Goal: Task Accomplishment & Management: Complete application form

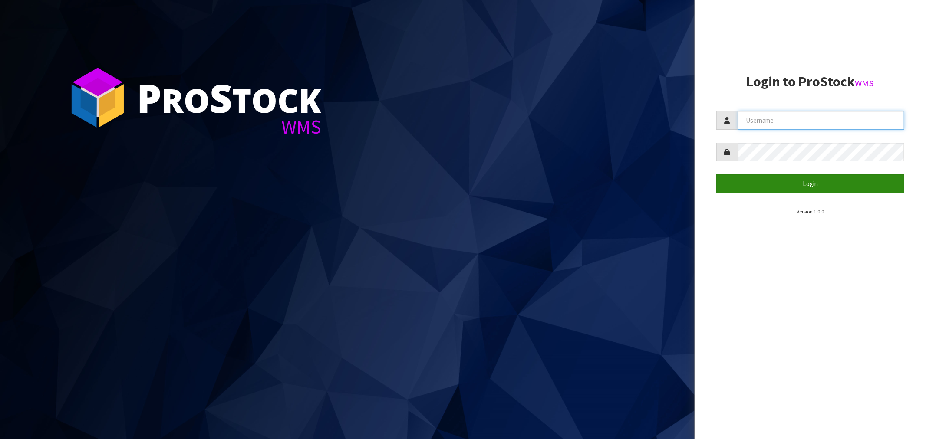
type input "[EMAIL_ADDRESS][DOMAIN_NAME]"
click at [804, 183] on button "Login" at bounding box center [810, 184] width 188 height 19
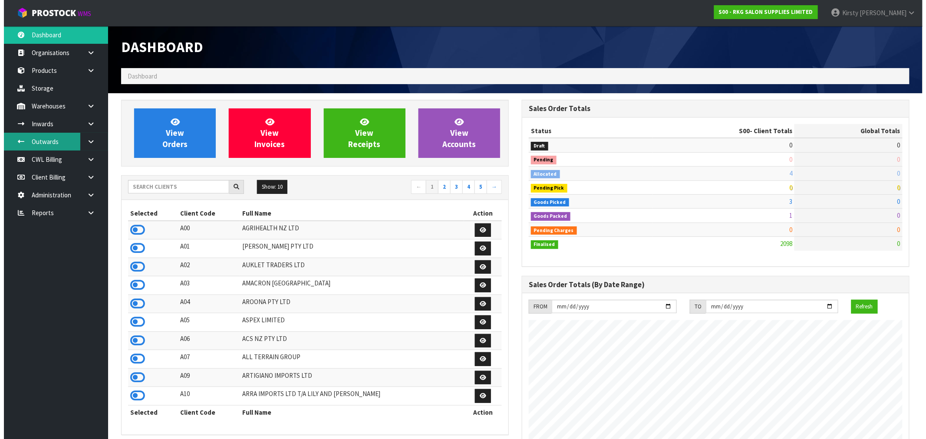
scroll to position [658, 401]
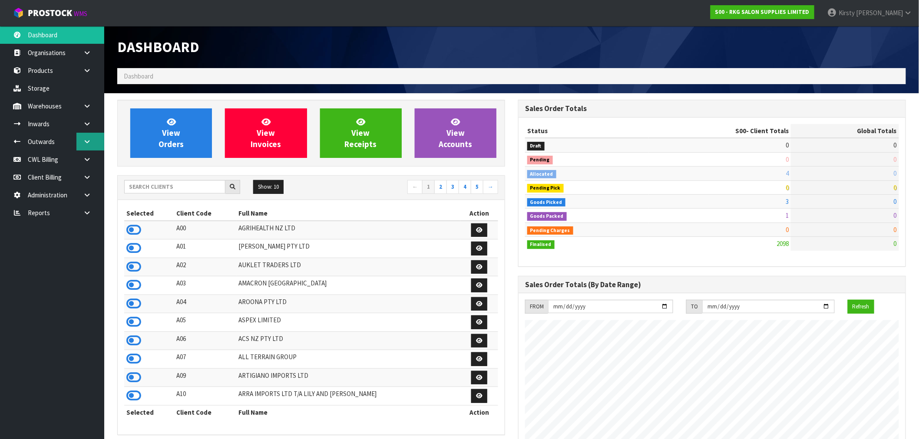
click at [85, 141] on icon at bounding box center [87, 141] width 8 height 7
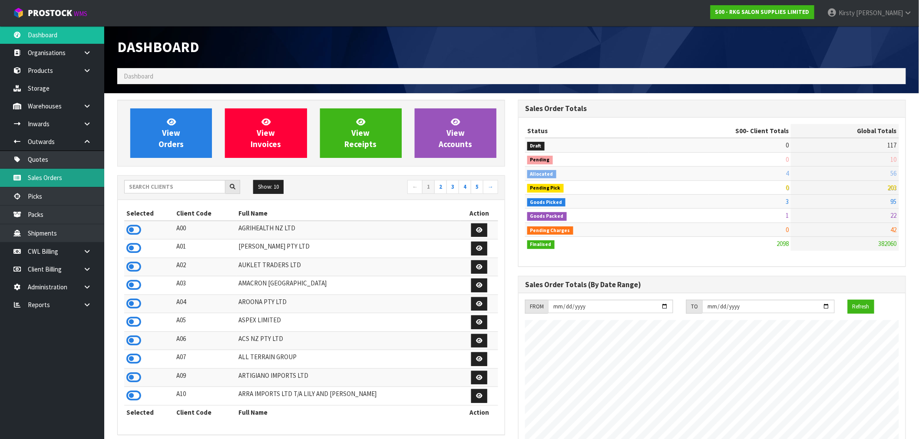
click at [37, 180] on link "Sales Orders" at bounding box center [52, 178] width 104 height 18
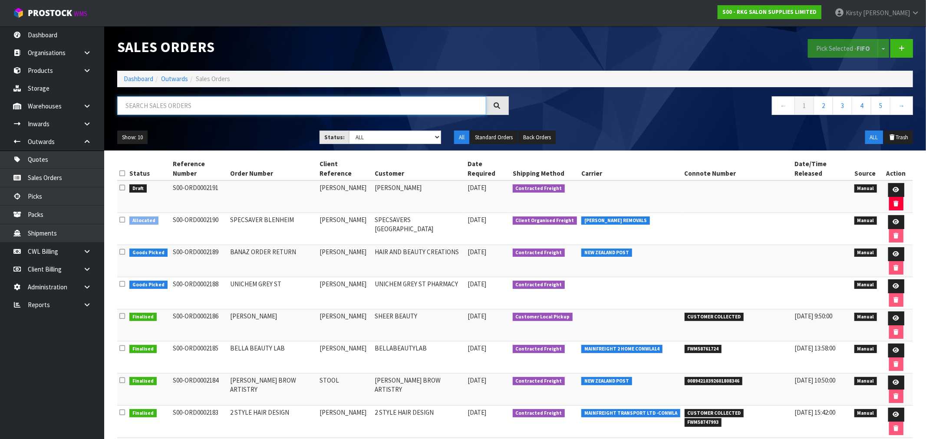
click at [143, 111] on input "text" at bounding box center [301, 105] width 369 height 19
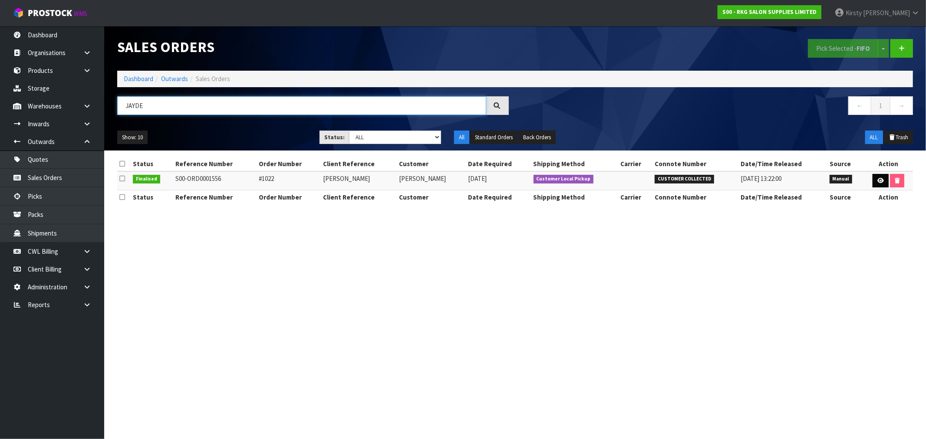
type input "JAYDE"
click at [879, 180] on icon at bounding box center [880, 181] width 7 height 6
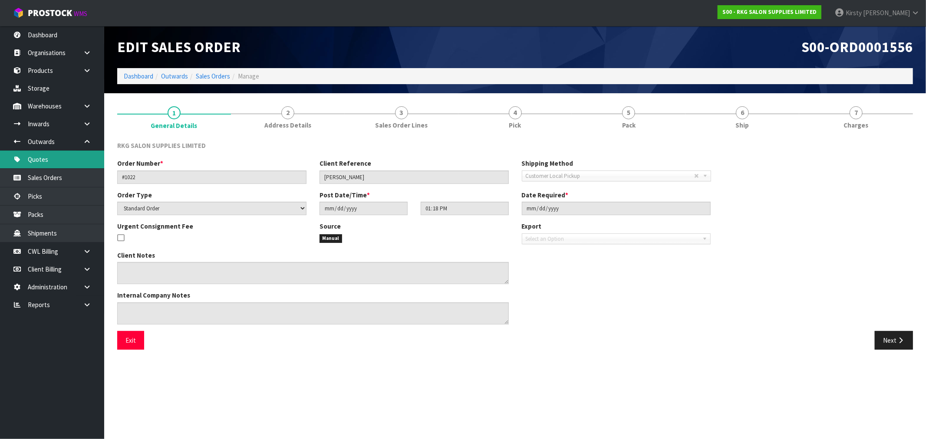
click at [44, 160] on link "Quotes" at bounding box center [52, 160] width 104 height 18
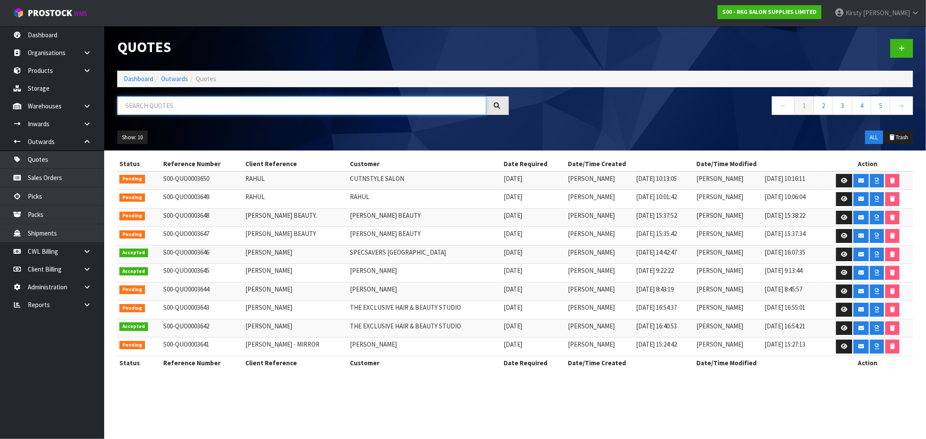
click at [191, 104] on input "text" at bounding box center [301, 105] width 369 height 19
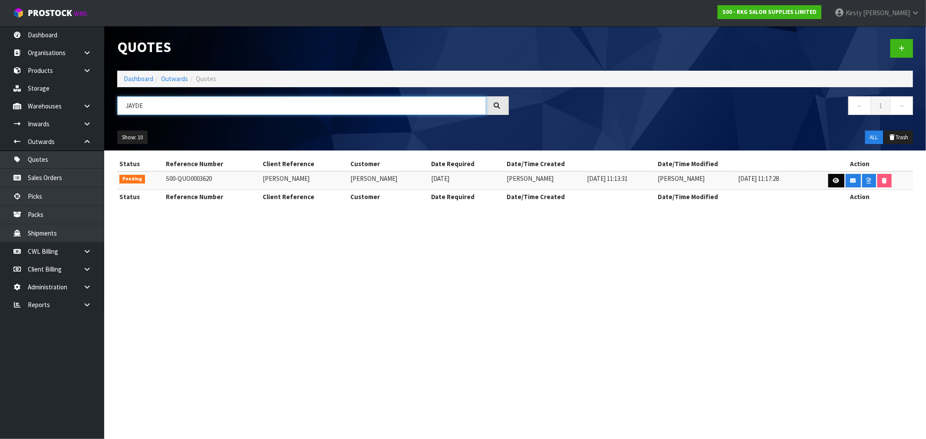
type input "JAYDE"
click at [836, 181] on icon at bounding box center [836, 181] width 7 height 6
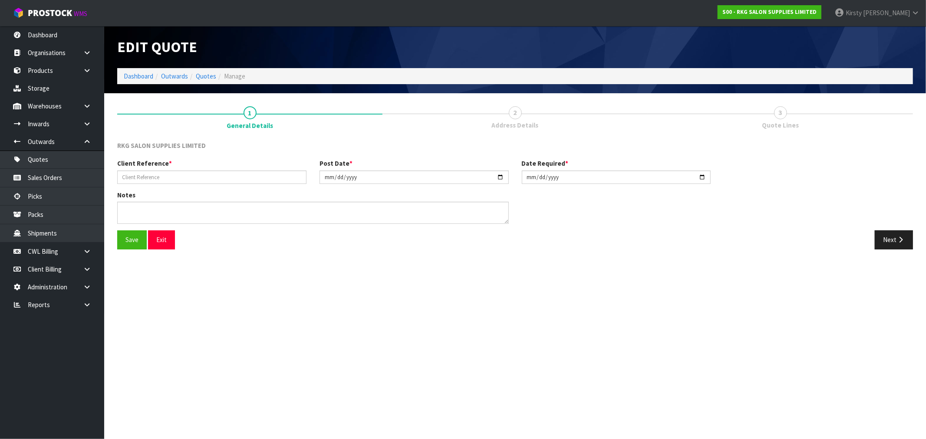
type input "[PERSON_NAME]"
type input "[DATE]"
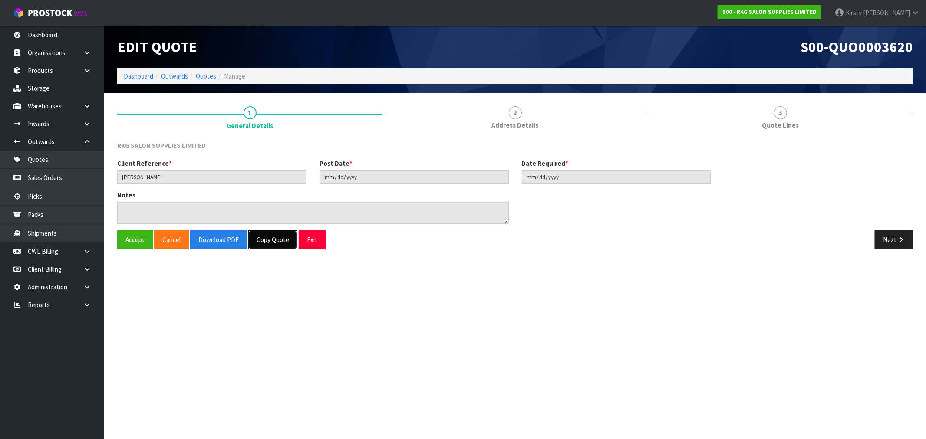
click at [274, 243] on button "Copy Quote" at bounding box center [272, 240] width 49 height 19
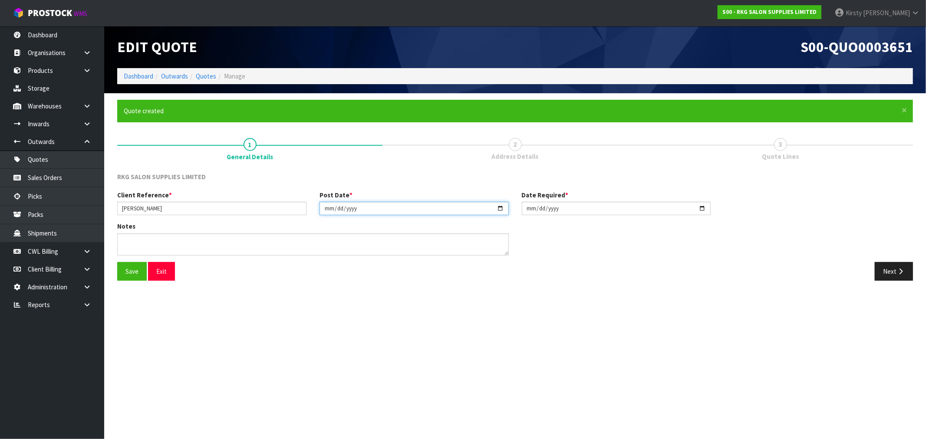
click at [328, 209] on input "[DATE]" at bounding box center [413, 208] width 189 height 13
type input "[DATE]"
click at [531, 208] on input "[DATE]" at bounding box center [616, 208] width 189 height 13
type input "[DATE]"
drag, startPoint x: 135, startPoint y: 272, endPoint x: 260, endPoint y: 264, distance: 124.9
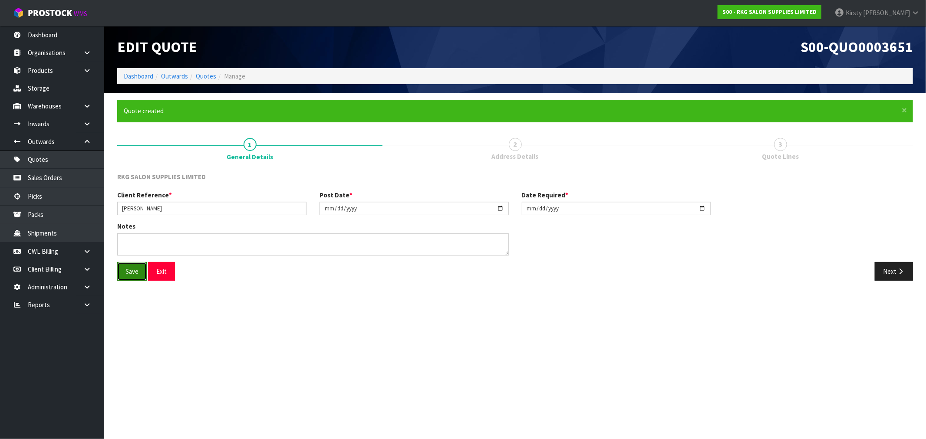
click at [135, 272] on button "Save" at bounding box center [132, 271] width 30 height 19
click at [898, 269] on icon "button" at bounding box center [900, 271] width 8 height 7
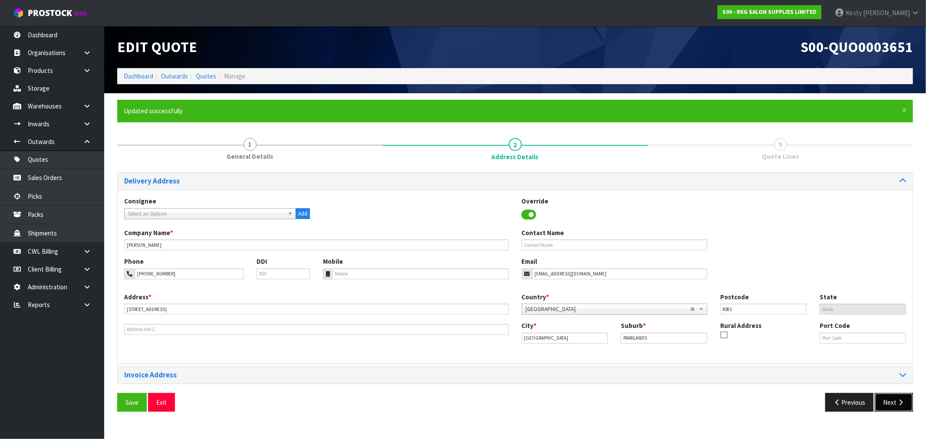
click at [890, 401] on button "Next" at bounding box center [894, 402] width 38 height 19
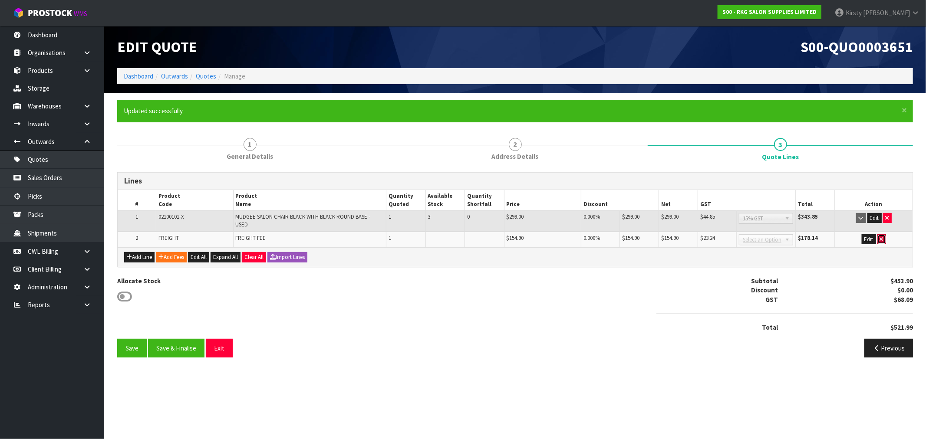
click at [881, 240] on icon "button" at bounding box center [881, 240] width 3 height 6
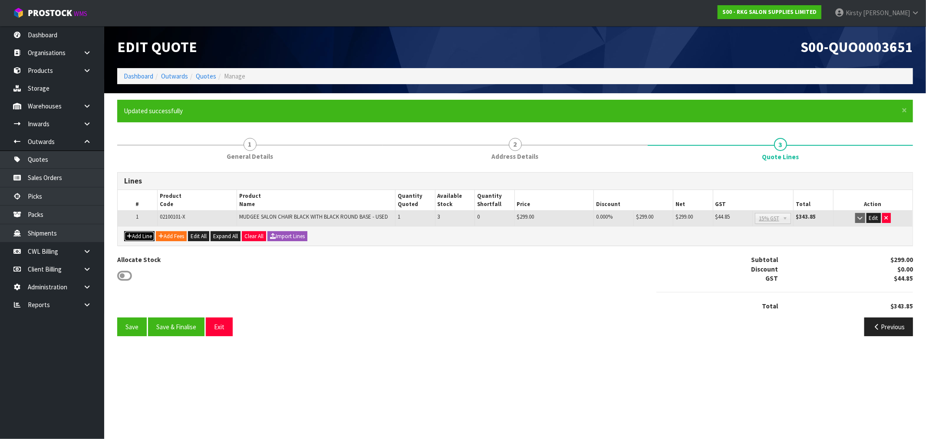
click at [140, 233] on button "Add Line" at bounding box center [139, 236] width 30 height 10
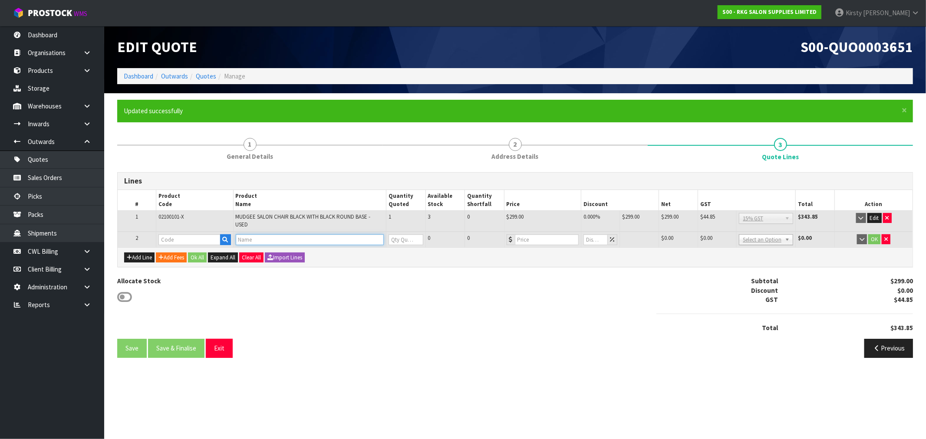
click at [252, 234] on input "text" at bounding box center [310, 239] width 148 height 11
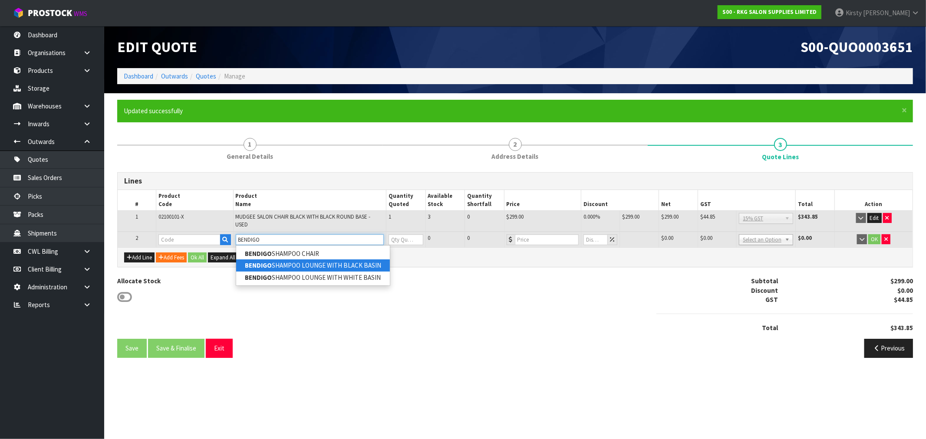
type input "BENDIGO"
click at [265, 264] on strong "BENDIGO" at bounding box center [258, 265] width 27 height 8
type input "BENDIGO SHAMPOO LOUNGE WITH BLACK BASIN"
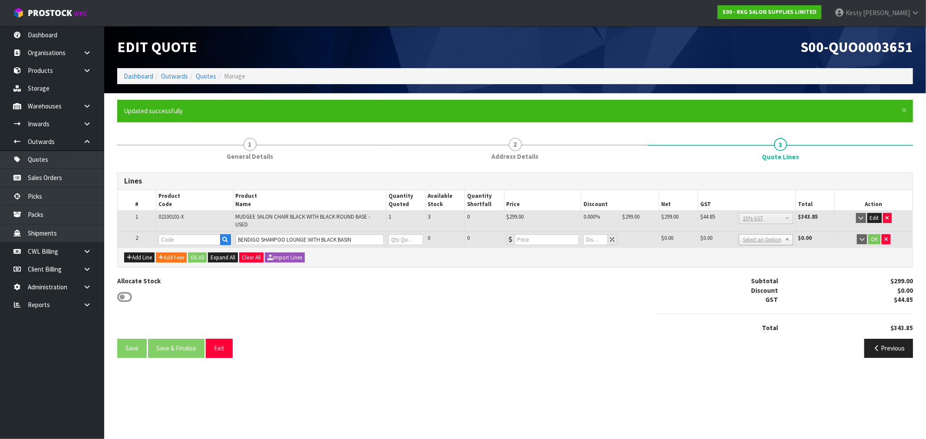
type input "03060101K"
type input "0"
type input "1199"
type input "0"
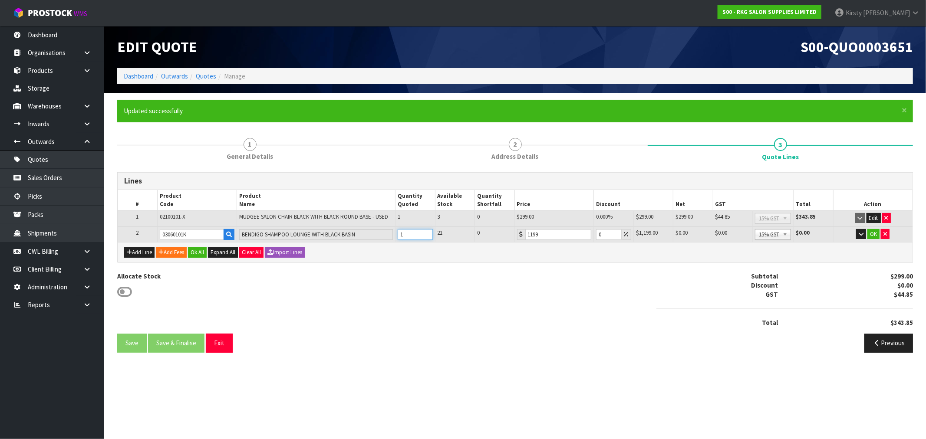
type input "1"
click at [426, 230] on input "1" at bounding box center [415, 234] width 35 height 11
drag, startPoint x: 604, startPoint y: 234, endPoint x: 590, endPoint y: 241, distance: 15.7
click at [591, 240] on tr "2 03060101K [GEOGRAPHIC_DATA] WITH BLACK BASIN 1 21 0 1199 0 $1,199.00 $0.00 $1…" at bounding box center [515, 235] width 795 height 16
type input "7.5"
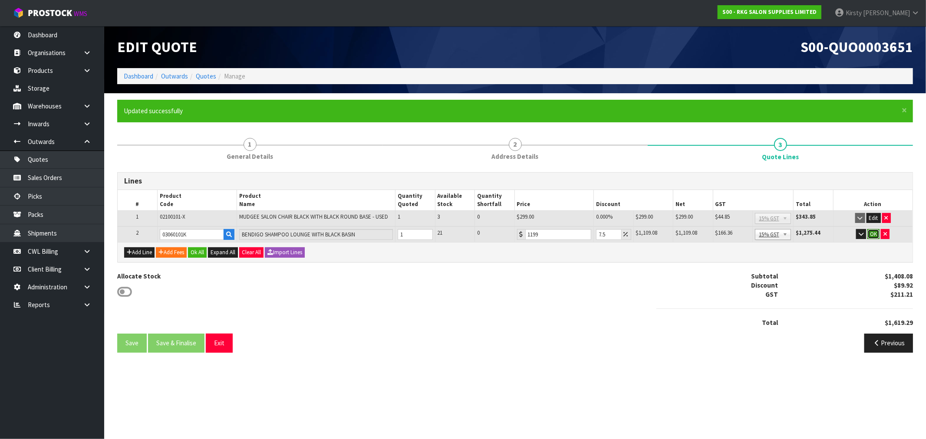
click at [872, 234] on button "OK" at bounding box center [873, 234] width 12 height 10
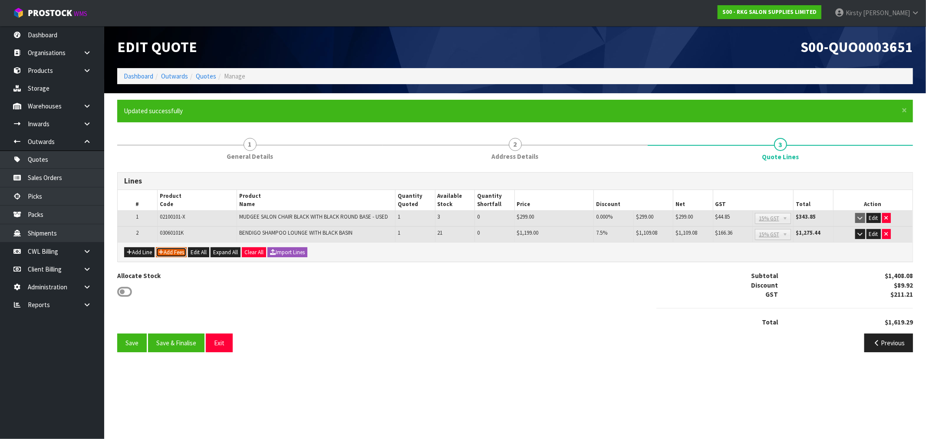
click at [174, 252] on button "Add Fees" at bounding box center [171, 252] width 31 height 10
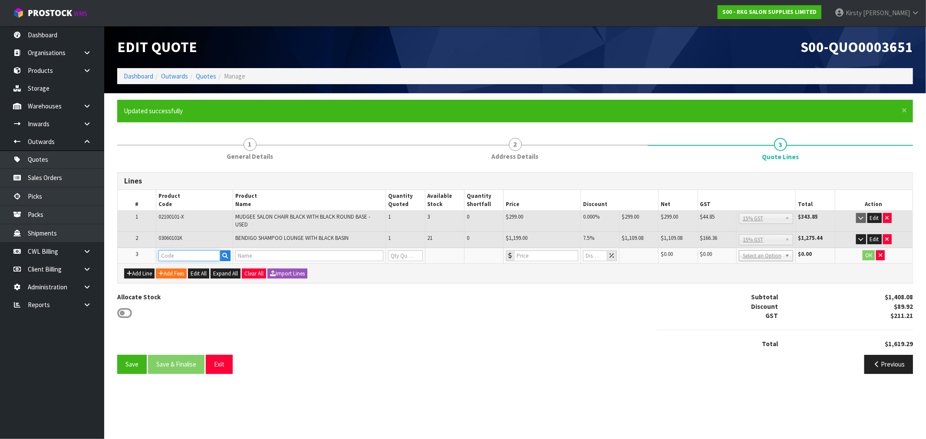
click at [167, 255] on input "text" at bounding box center [189, 255] width 62 height 11
type input "FRE"
drag, startPoint x: 168, startPoint y: 263, endPoint x: 172, endPoint y: 266, distance: 5.3
click at [168, 267] on strong "FRE" at bounding box center [173, 269] width 11 height 8
type input "FREIGHT"
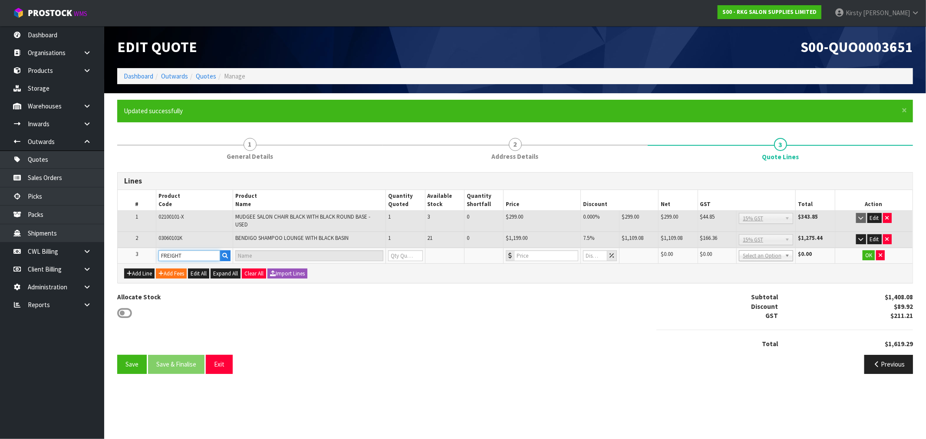
type input "FREIGHT FEE"
type input "1"
type input "0"
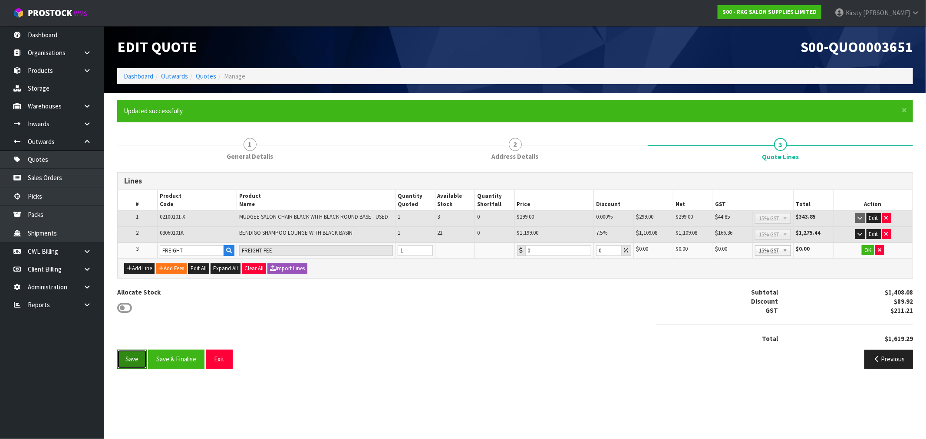
click at [139, 355] on button "Save" at bounding box center [132, 359] width 30 height 19
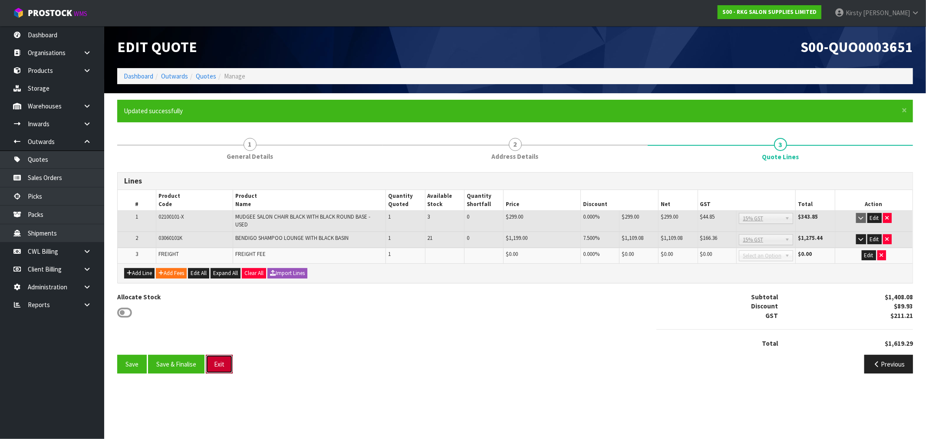
drag, startPoint x: 219, startPoint y: 363, endPoint x: 185, endPoint y: 305, distance: 67.1
click at [218, 361] on button "Exit" at bounding box center [219, 364] width 27 height 19
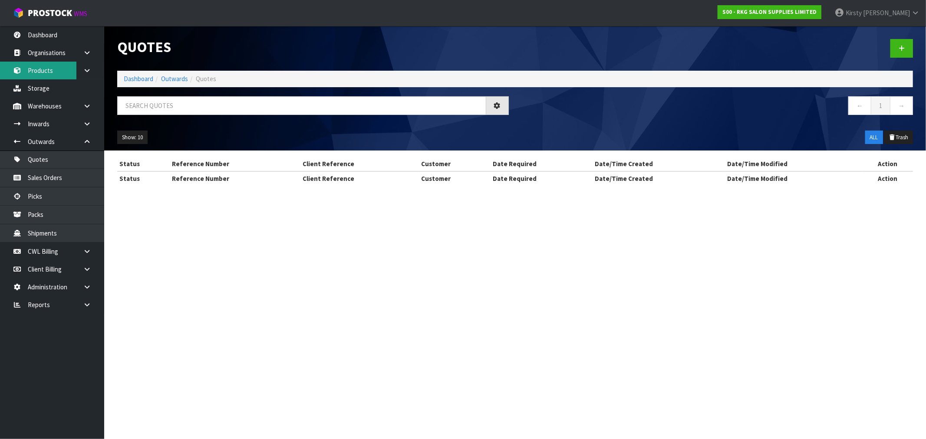
click at [50, 71] on link "Products" at bounding box center [52, 71] width 104 height 18
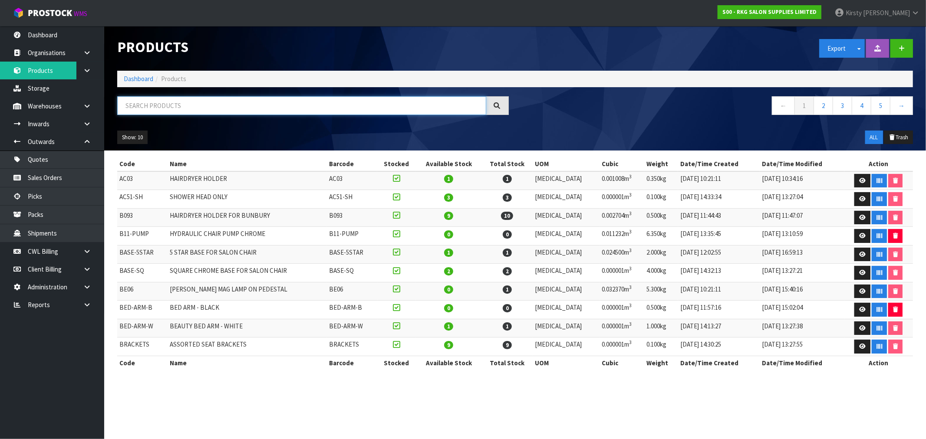
click at [142, 102] on input "text" at bounding box center [301, 105] width 369 height 19
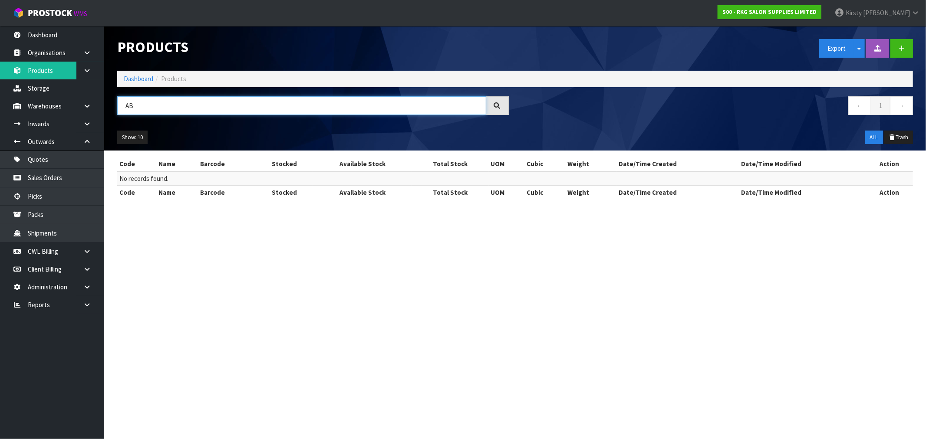
type input "A"
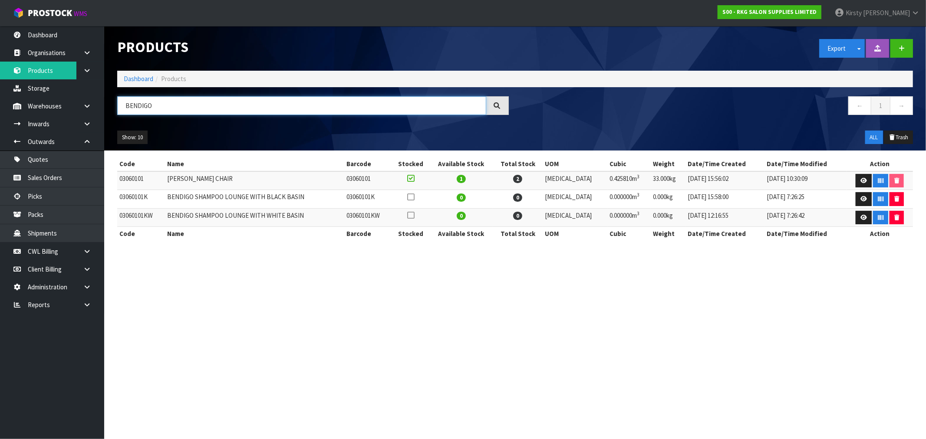
type input "BENDIGO"
click at [46, 156] on link "Quotes" at bounding box center [52, 160] width 104 height 18
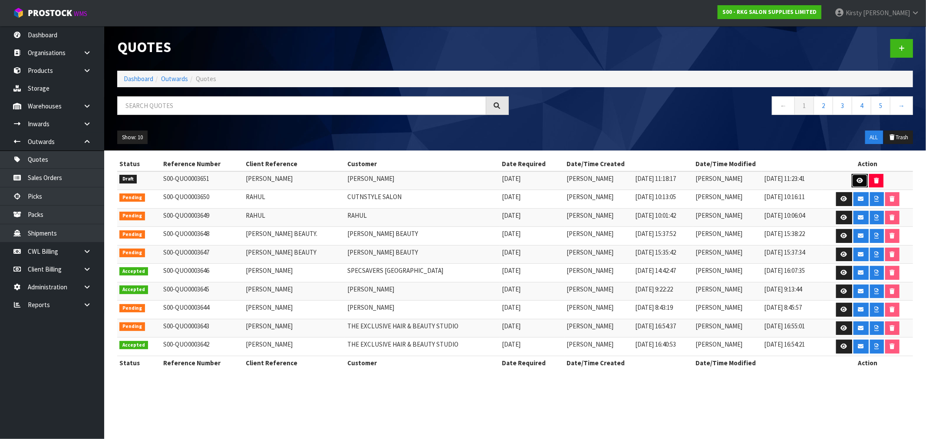
click at [860, 178] on icon at bounding box center [859, 181] width 7 height 6
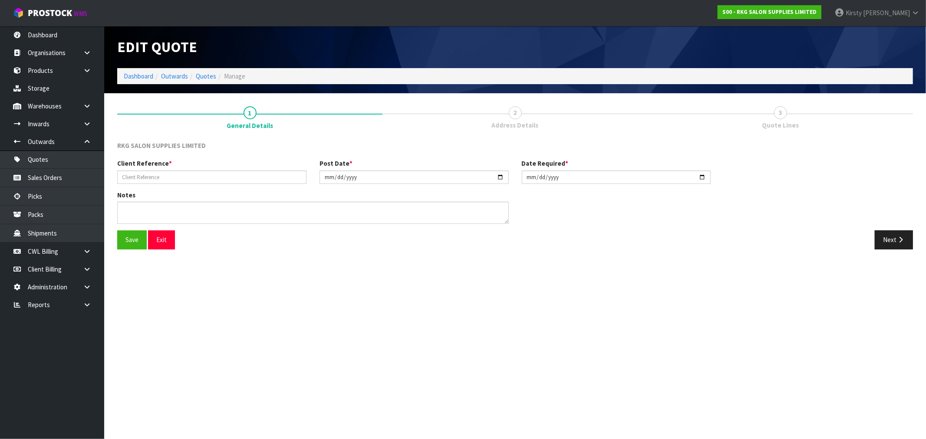
type input "[PERSON_NAME]"
type input "[DATE]"
click at [890, 237] on button "Next" at bounding box center [894, 240] width 38 height 19
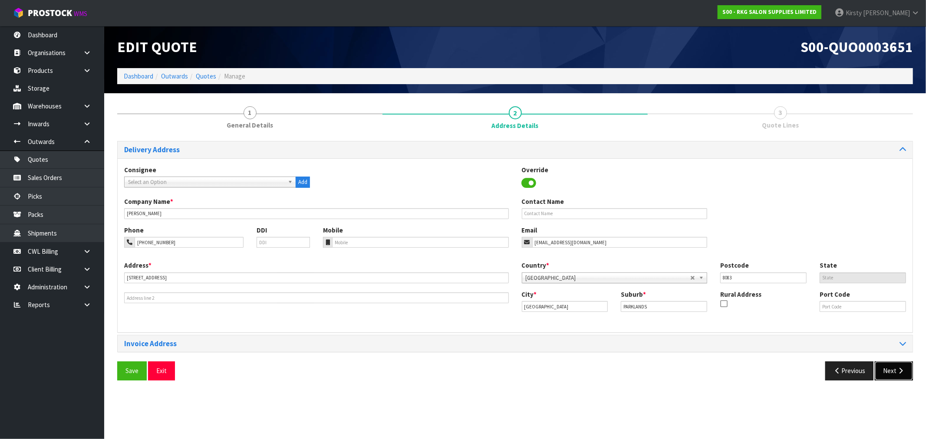
click at [892, 371] on button "Next" at bounding box center [894, 371] width 38 height 19
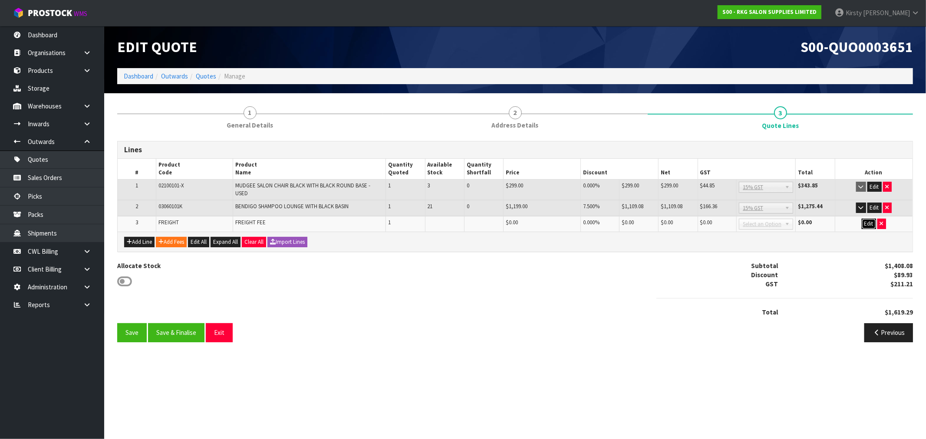
click at [868, 221] on button "Edit" at bounding box center [869, 224] width 14 height 10
click at [588, 224] on input "0" at bounding box center [595, 224] width 25 height 11
drag, startPoint x: 598, startPoint y: 222, endPoint x: 584, endPoint y: 220, distance: 14.1
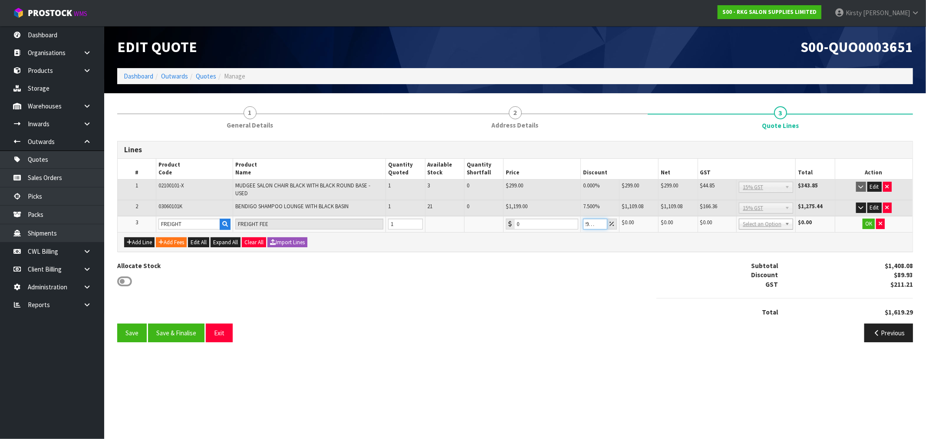
click at [583, 221] on input "296.264" at bounding box center [595, 224] width 25 height 11
drag, startPoint x: 584, startPoint y: 220, endPoint x: 599, endPoint y: 221, distance: 15.2
click at [599, 221] on input "296.264" at bounding box center [595, 224] width 25 height 11
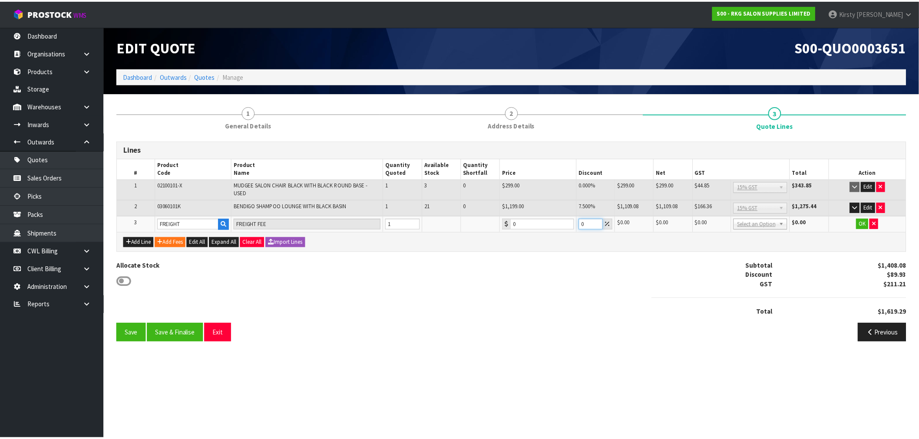
scroll to position [0, 0]
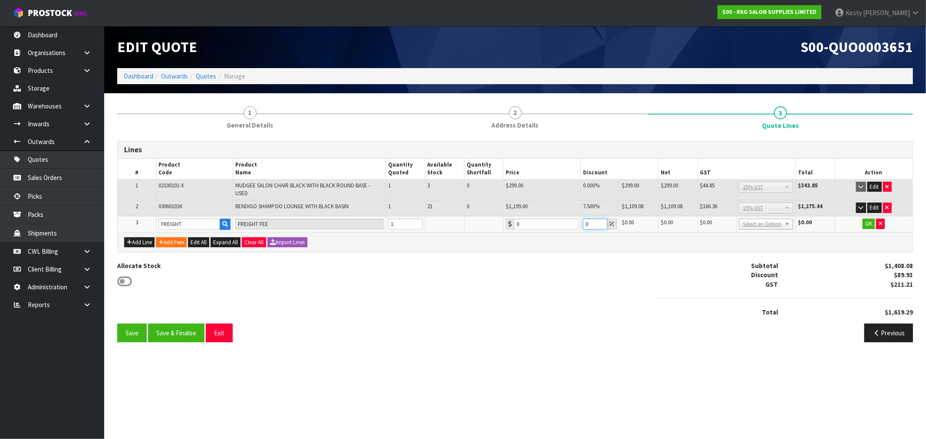
type input "0"
click at [644, 250] on div "Add Line Add Fees Edit All Expand All Clear All Import Lines" at bounding box center [515, 242] width 795 height 20
drag, startPoint x: 527, startPoint y: 222, endPoint x: 504, endPoint y: 222, distance: 23.4
click at [504, 222] on td "0" at bounding box center [542, 224] width 77 height 16
type input "296.25"
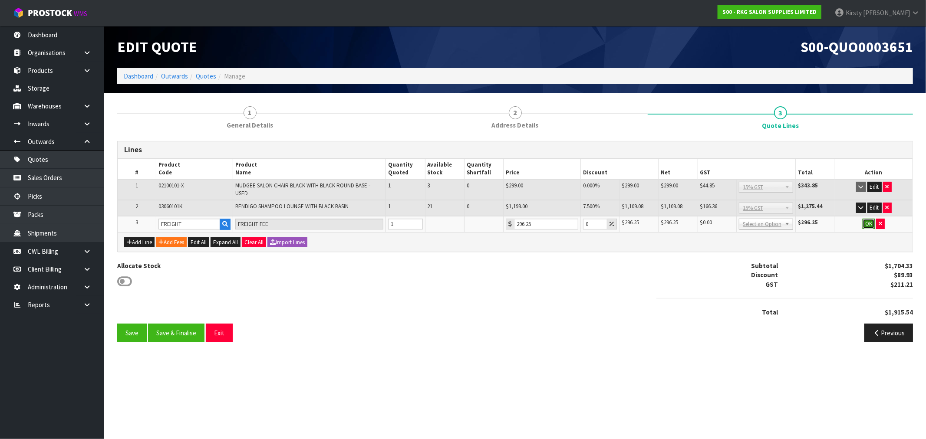
click at [869, 226] on button "OK" at bounding box center [869, 224] width 12 height 10
click at [131, 333] on button "Save" at bounding box center [132, 332] width 30 height 19
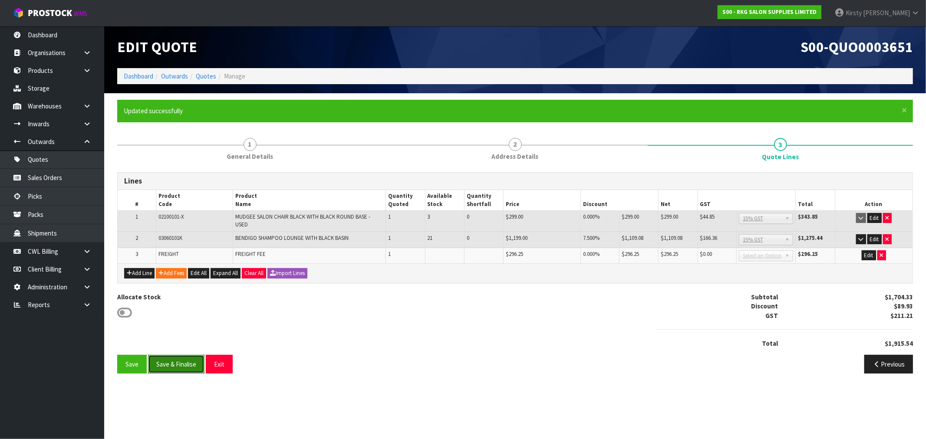
click at [170, 357] on button "Save & Finalise" at bounding box center [176, 364] width 56 height 19
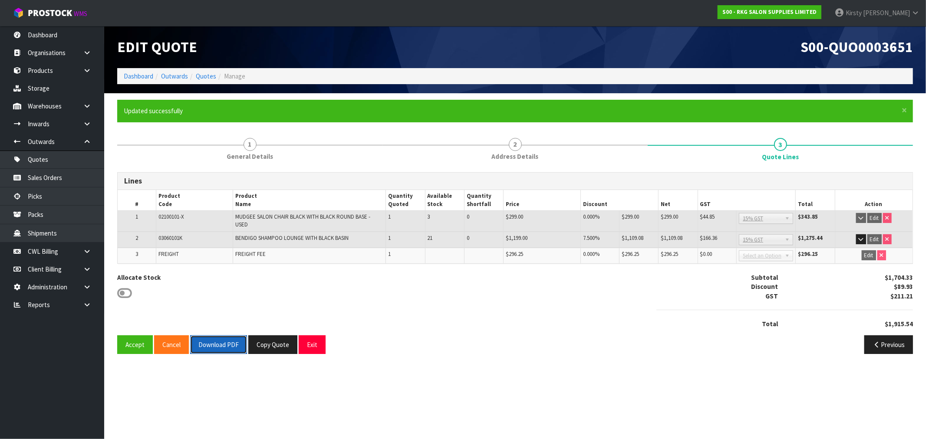
click at [218, 345] on button "Download PDF" at bounding box center [218, 345] width 57 height 19
click at [267, 344] on button "Copy Quote" at bounding box center [272, 345] width 49 height 19
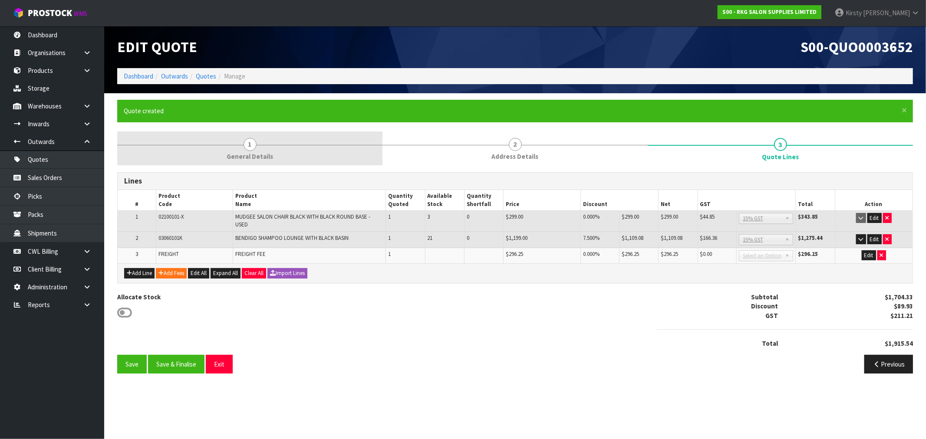
click at [246, 148] on span "1" at bounding box center [250, 144] width 13 height 13
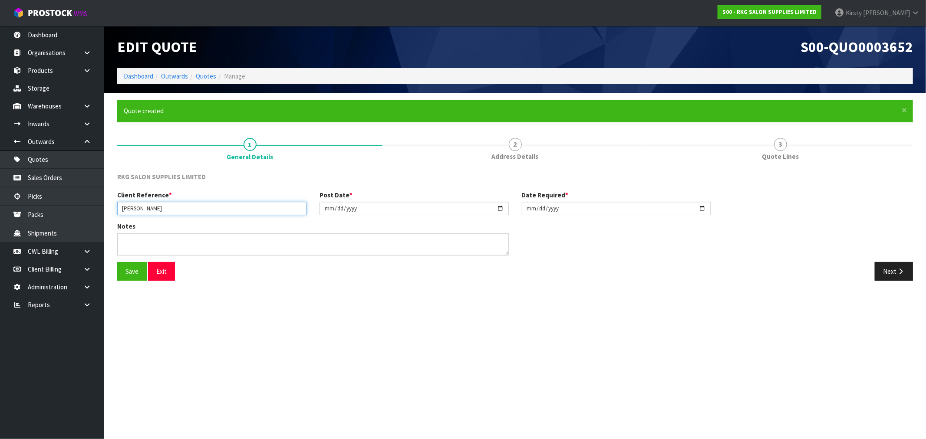
click at [169, 207] on input "[PERSON_NAME]" at bounding box center [211, 208] width 189 height 13
type input "[PERSON_NAME].."
click at [128, 273] on button "Save" at bounding box center [132, 271] width 30 height 19
click at [893, 268] on button "Next" at bounding box center [894, 271] width 38 height 19
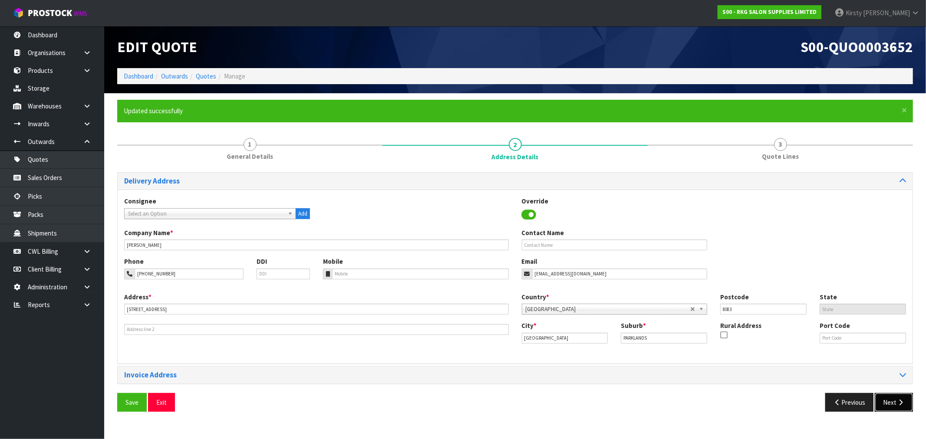
click at [892, 407] on button "Next" at bounding box center [894, 402] width 38 height 19
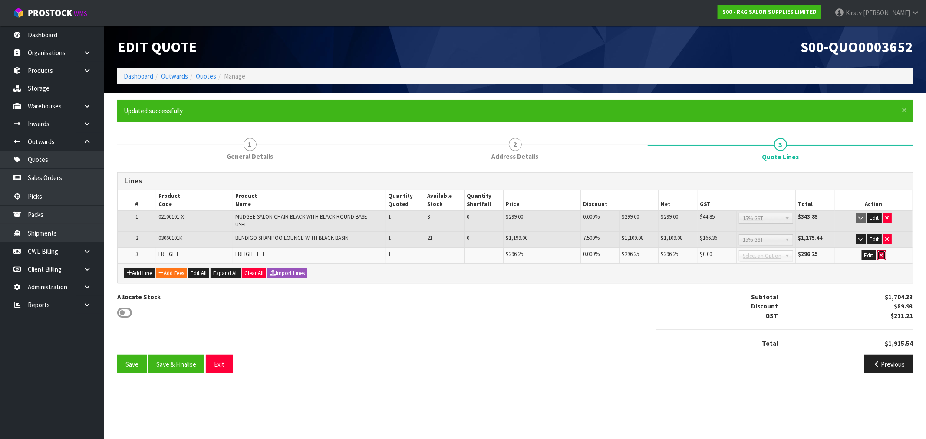
click at [880, 254] on icon "button" at bounding box center [881, 256] width 3 height 6
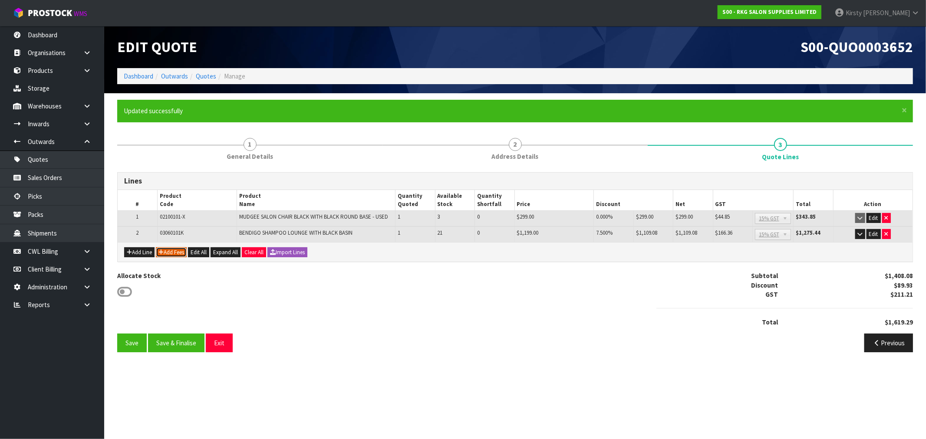
click at [167, 254] on button "Add Fees" at bounding box center [171, 252] width 31 height 10
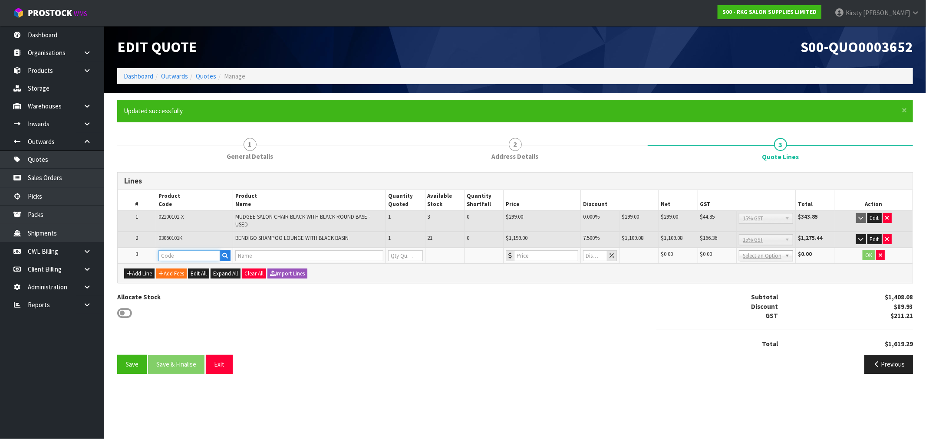
click at [168, 253] on input "text" at bounding box center [189, 255] width 62 height 11
type input "FRE"
click at [181, 270] on link "FRE IGHT" at bounding box center [193, 269] width 69 height 12
type input "FREIGHT"
type input "FREIGHT FEE"
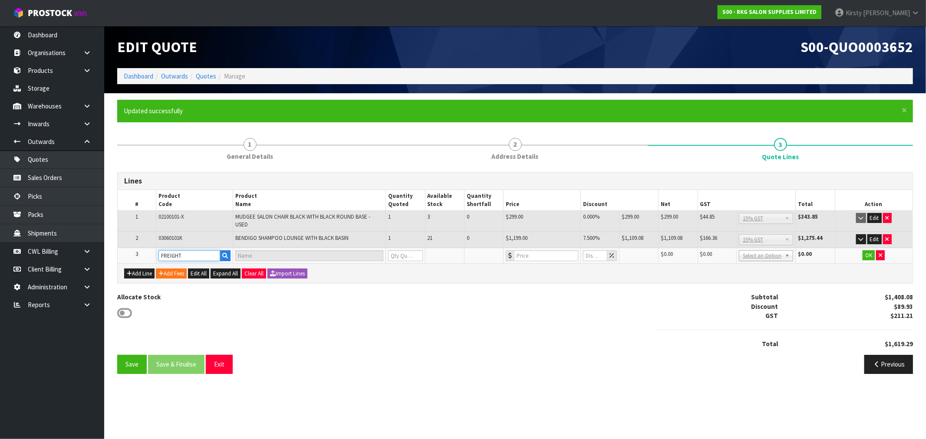
type input "1"
type input "0"
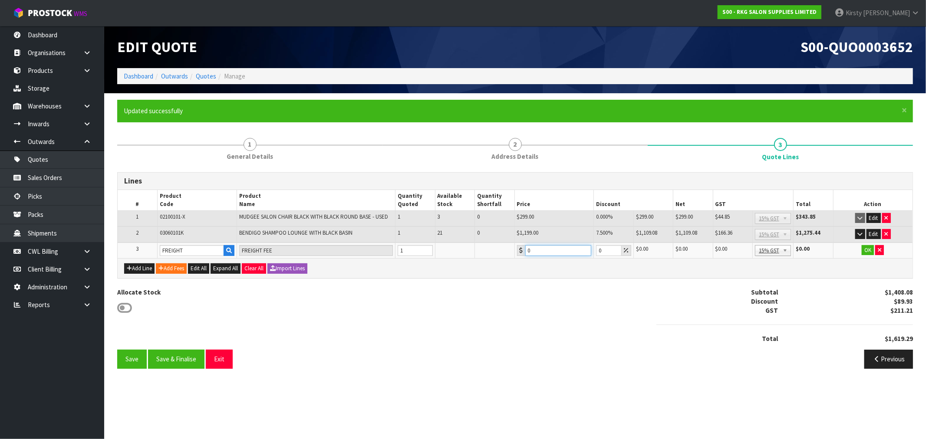
drag, startPoint x: 541, startPoint y: 252, endPoint x: 508, endPoint y: 258, distance: 34.1
click at [508, 258] on div "Lines # Product Code Product Name Quantity Quoted Available Stock Quantity Shor…" at bounding box center [515, 225] width 796 height 106
type input "296.25"
click at [865, 248] on button "OK" at bounding box center [868, 250] width 12 height 10
click at [139, 353] on button "Save" at bounding box center [132, 359] width 30 height 19
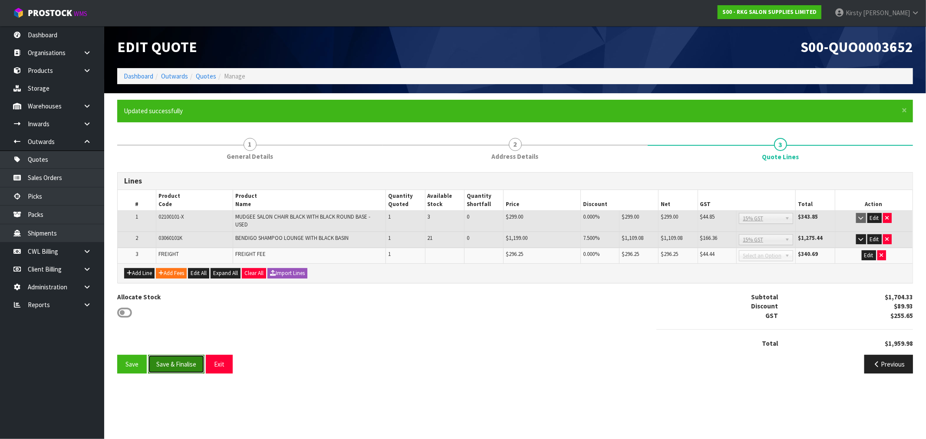
click at [177, 362] on button "Save & Finalise" at bounding box center [176, 364] width 56 height 19
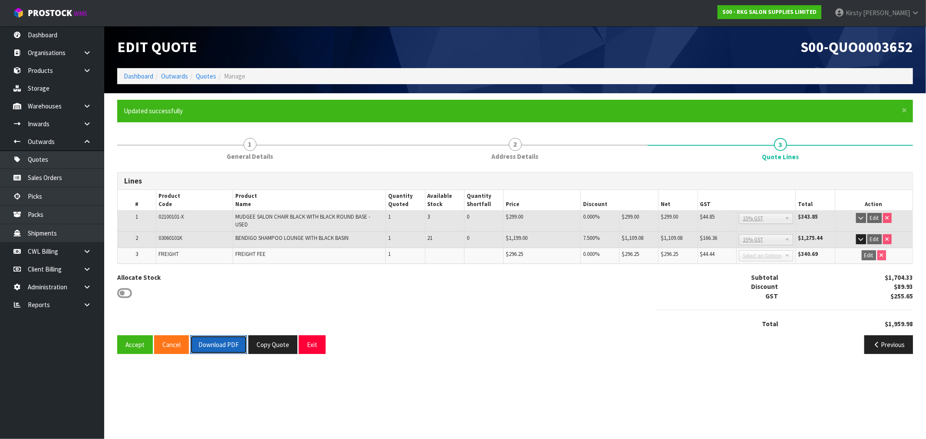
click at [207, 344] on button "Download PDF" at bounding box center [218, 345] width 57 height 19
drag, startPoint x: 313, startPoint y: 346, endPoint x: 307, endPoint y: 341, distance: 7.1
click at [311, 344] on button "Exit" at bounding box center [312, 345] width 27 height 19
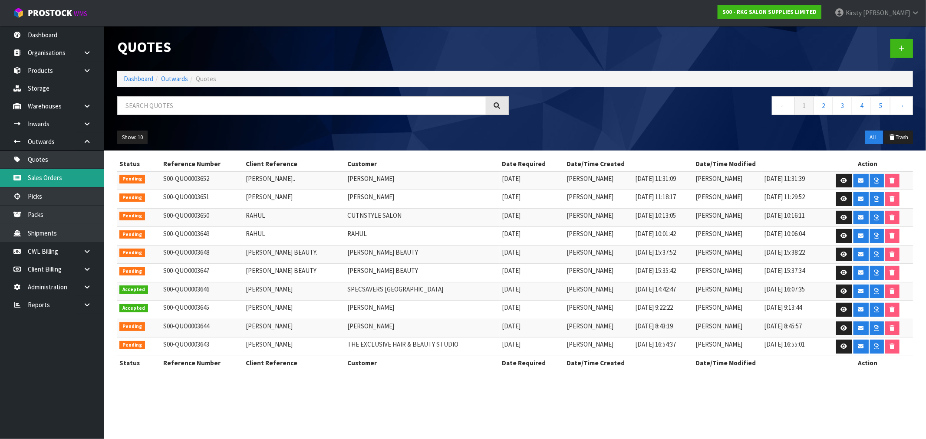
click at [36, 176] on link "Sales Orders" at bounding box center [52, 178] width 104 height 18
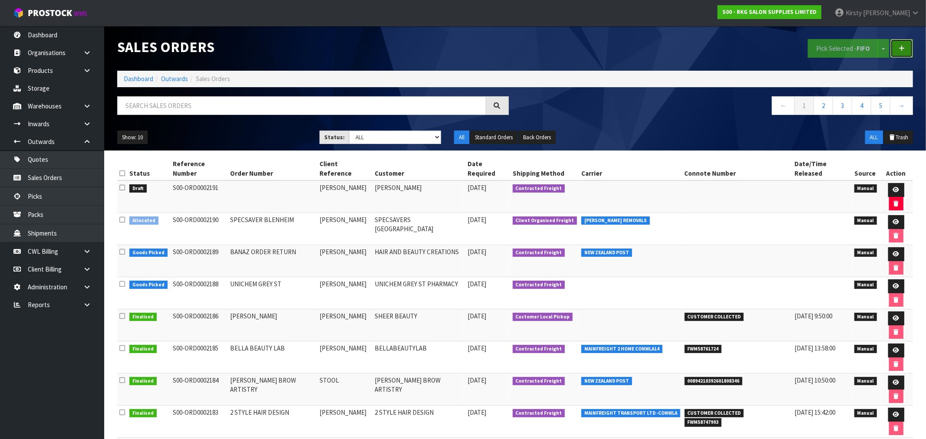
click at [900, 46] on icon at bounding box center [902, 48] width 6 height 7
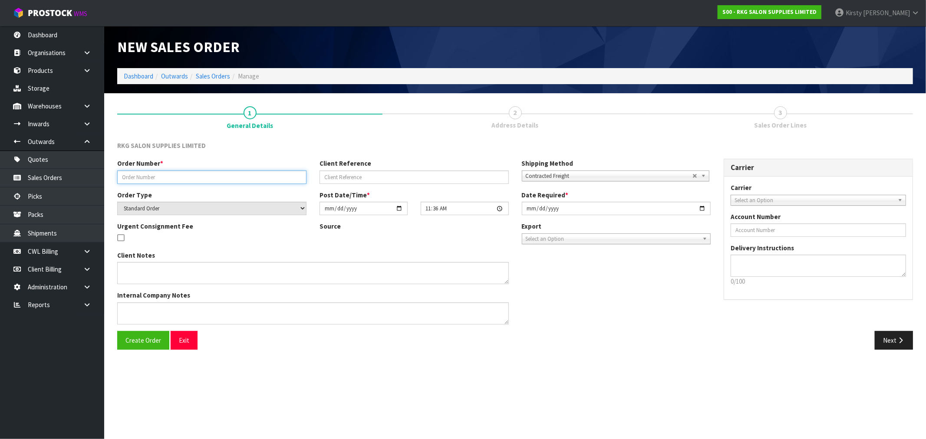
click at [135, 174] on input "text" at bounding box center [211, 177] width 189 height 13
type input "#1619"
click at [389, 172] on input "text" at bounding box center [413, 177] width 189 height 13
type input "[PERSON_NAME]"
click at [756, 197] on span "Select an Option" at bounding box center [814, 200] width 160 height 10
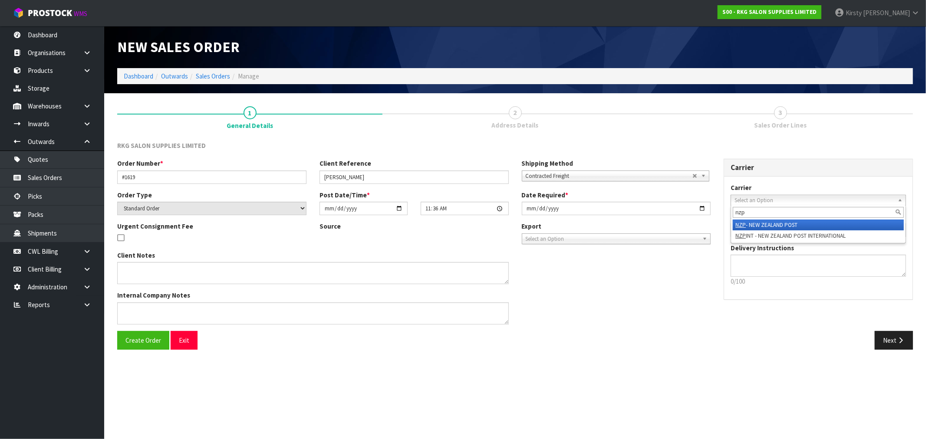
type input "nzp"
click at [765, 223] on li "NZP - NEW ZEALAND POST" at bounding box center [818, 225] width 171 height 11
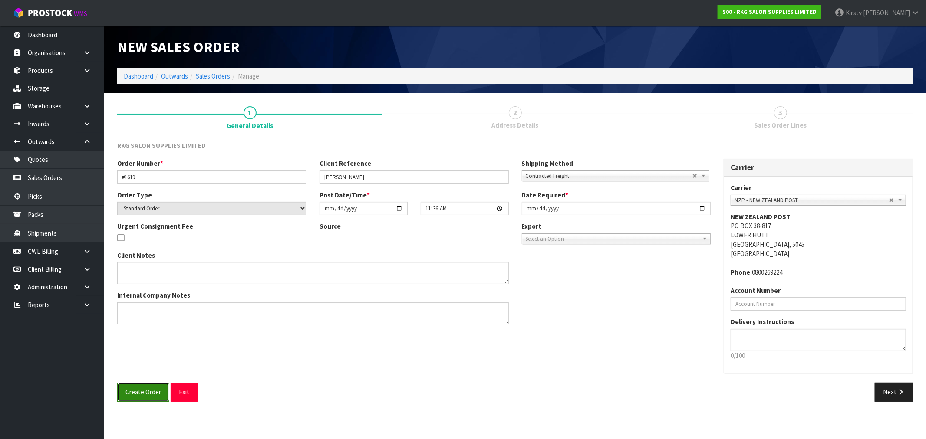
click at [135, 389] on span "Create Order" at bounding box center [143, 392] width 36 height 8
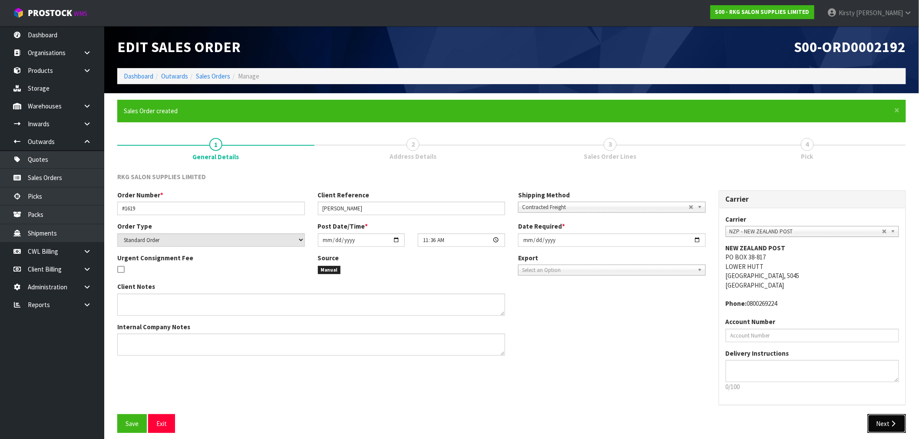
click at [887, 423] on button "Next" at bounding box center [886, 424] width 38 height 19
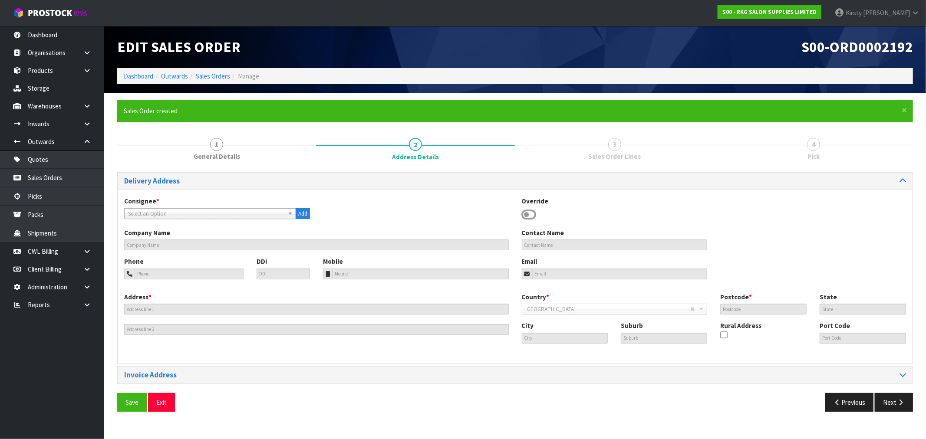
drag, startPoint x: 523, startPoint y: 214, endPoint x: 517, endPoint y: 217, distance: 7.0
click at [525, 214] on icon at bounding box center [529, 214] width 15 height 13
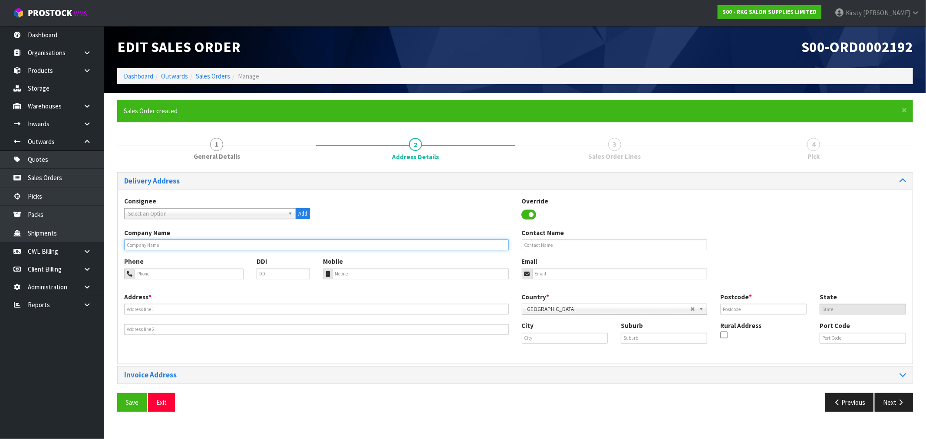
click at [154, 244] on input "text" at bounding box center [316, 245] width 385 height 11
type input "[PERSON_NAME]"
click at [183, 277] on input "tel" at bounding box center [189, 274] width 109 height 11
type input "[PHONE_NUMBER]"
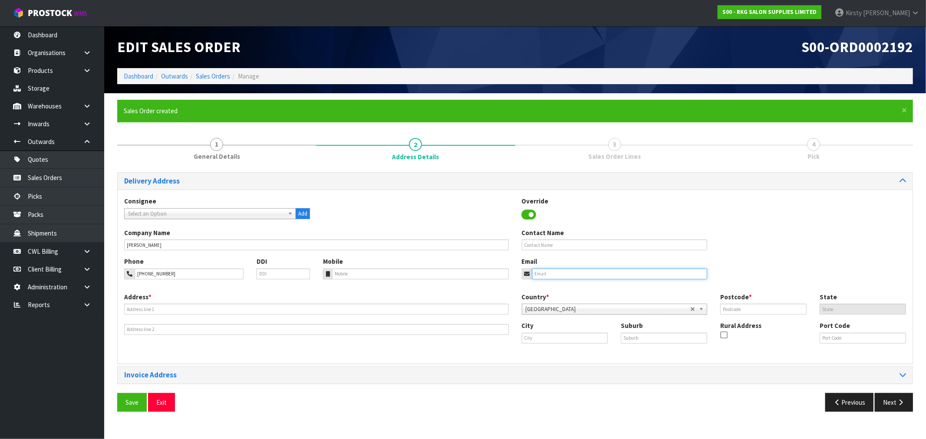
click at [552, 275] on input "email" at bounding box center [619, 274] width 175 height 11
type input "[EMAIL_ADDRESS][DOMAIN_NAME]"
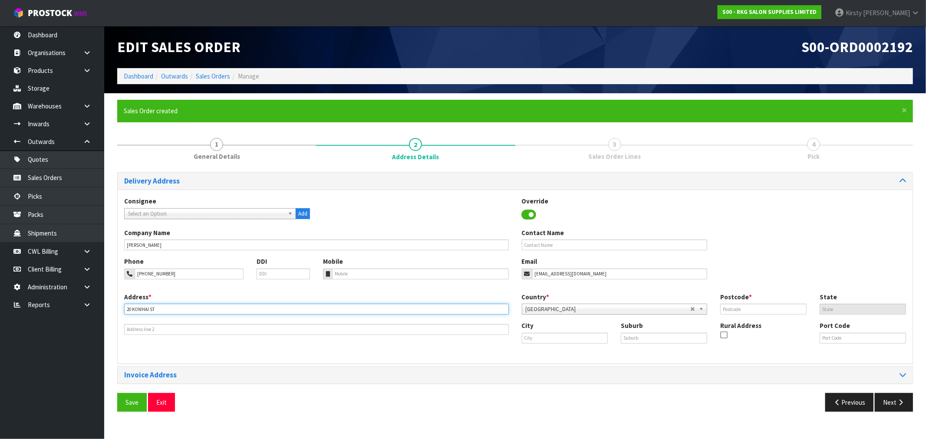
type input "20 KOWHAI ST"
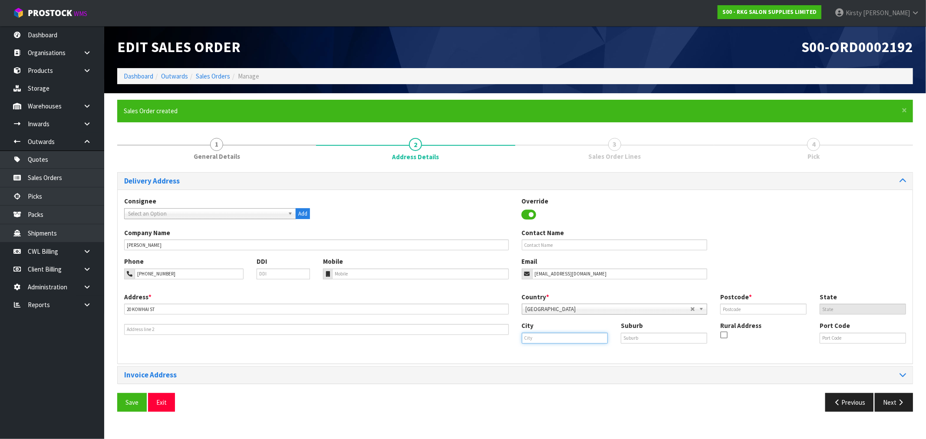
click at [570, 341] on input "text" at bounding box center [565, 338] width 86 height 11
type input "Rotorua"
type input "GLENHOLME"
click at [764, 309] on input "text" at bounding box center [763, 309] width 86 height 11
type input "3010"
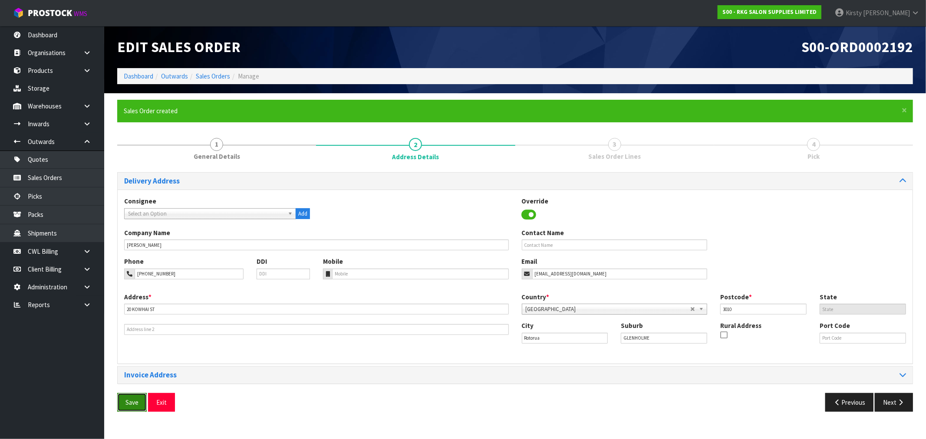
click at [132, 398] on span "Save" at bounding box center [131, 402] width 13 height 8
drag, startPoint x: 902, startPoint y: 405, endPoint x: 895, endPoint y: 403, distance: 7.2
click at [902, 405] on icon "button" at bounding box center [900, 402] width 8 height 7
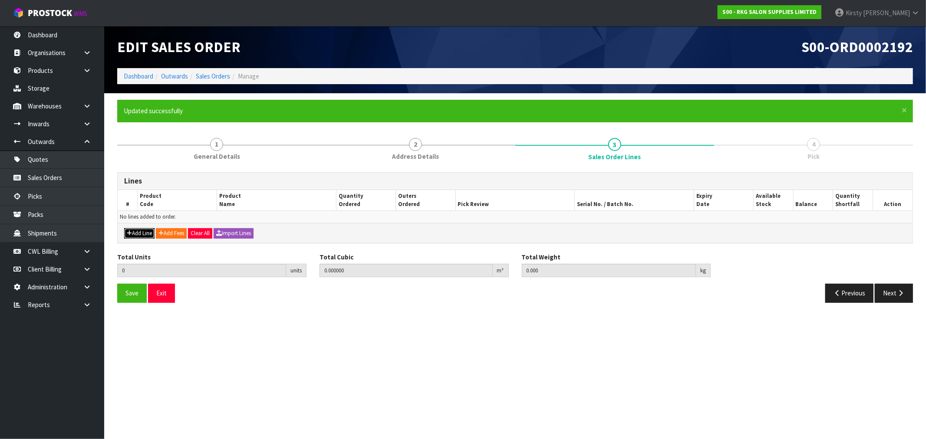
click at [137, 232] on button "Add Line" at bounding box center [139, 233] width 30 height 10
type input "0"
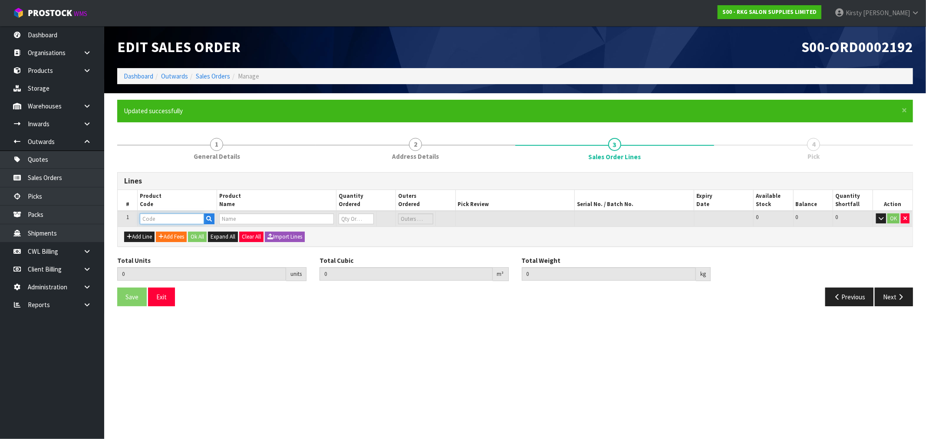
click at [153, 219] on input "text" at bounding box center [172, 219] width 64 height 11
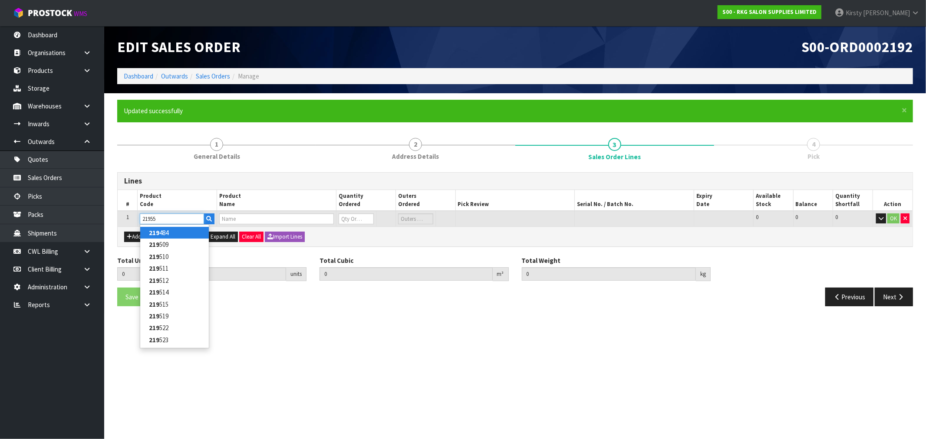
type input "219553"
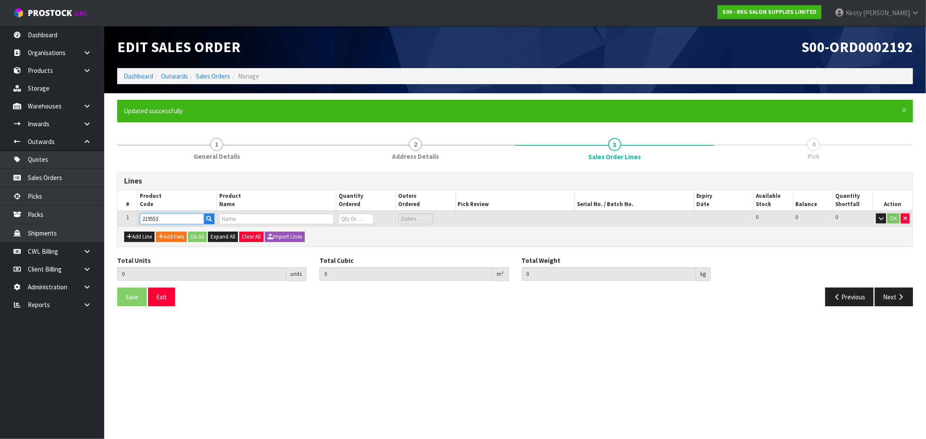
type input "0.000000"
type input "0.000"
type input "[PERSON_NAME] HOLDER SPIRAL SILVER"
type input "0"
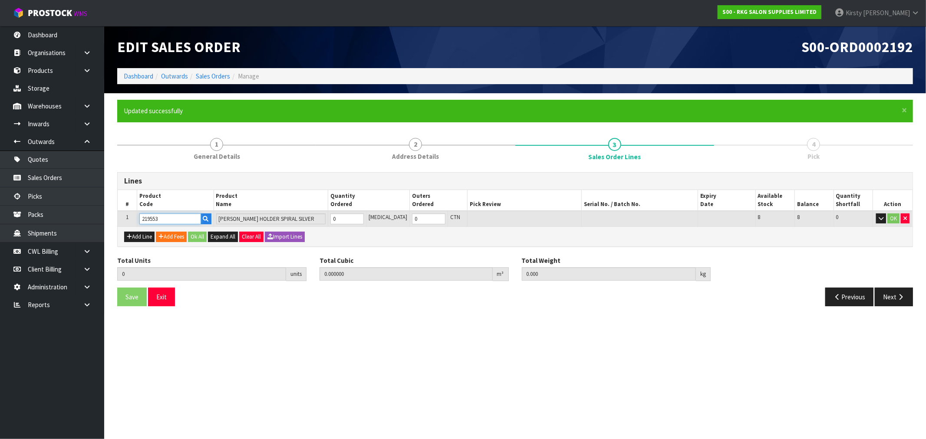
type input "219553"
type input "1"
type input "0.001404"
type input "0.14"
type input "1"
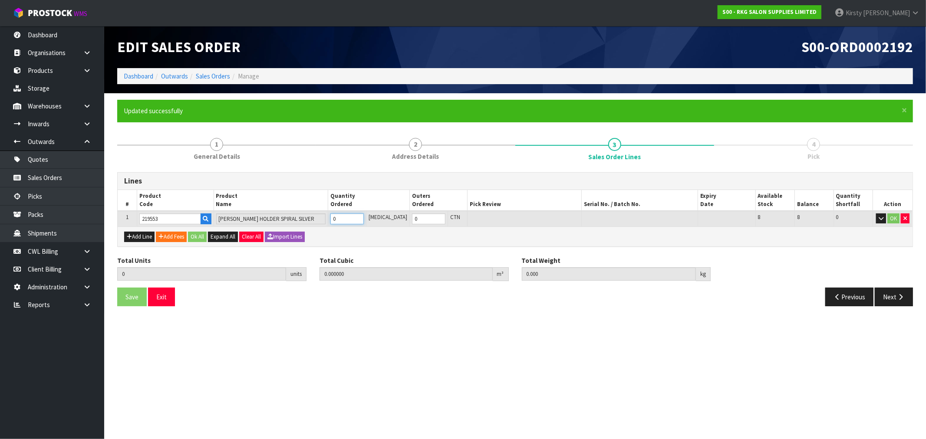
type input "1"
click at [364, 215] on input "1" at bounding box center [346, 219] width 33 height 11
click at [896, 217] on button "OK" at bounding box center [893, 219] width 12 height 10
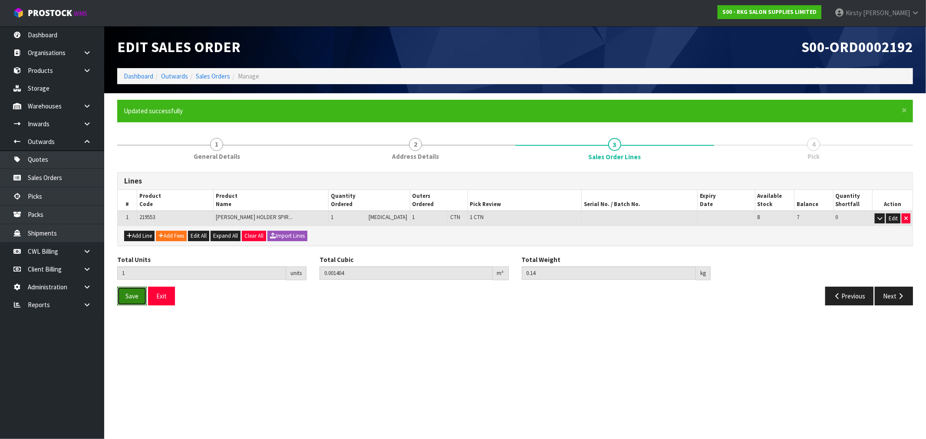
click at [129, 298] on span "Save" at bounding box center [131, 296] width 13 height 8
click at [892, 294] on button "Next" at bounding box center [894, 296] width 38 height 19
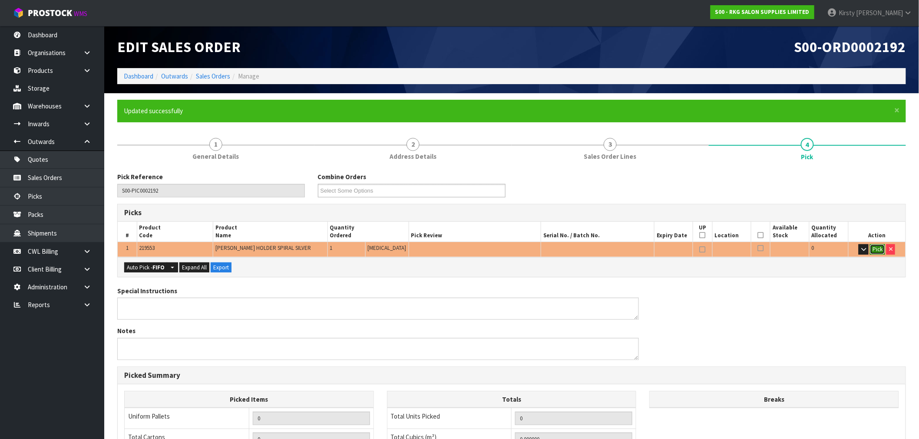
click at [872, 249] on button "Pick" at bounding box center [876, 249] width 15 height 10
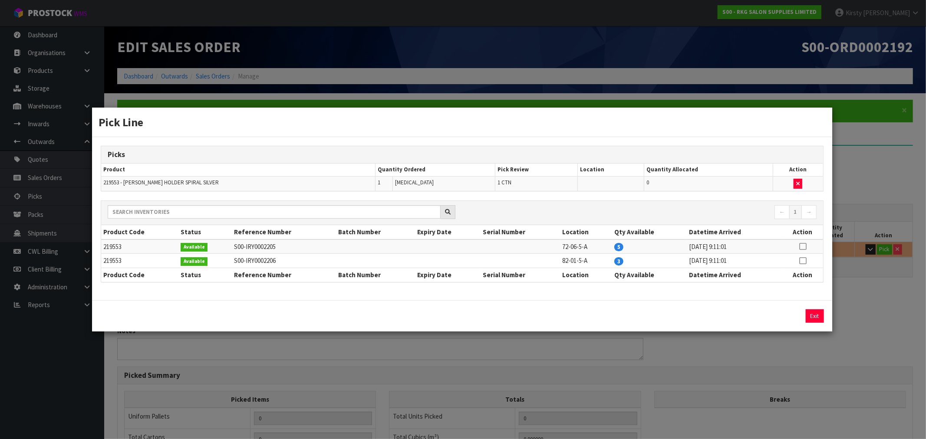
click at [800, 247] on icon at bounding box center [802, 247] width 7 height 0
click at [787, 316] on button "Assign Pick" at bounding box center [785, 316] width 36 height 13
type input "1"
type input "0.001404"
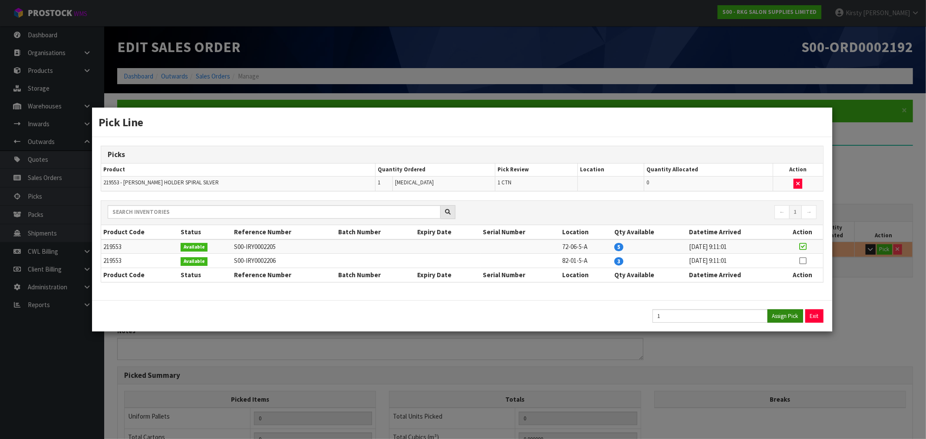
type input "0.14"
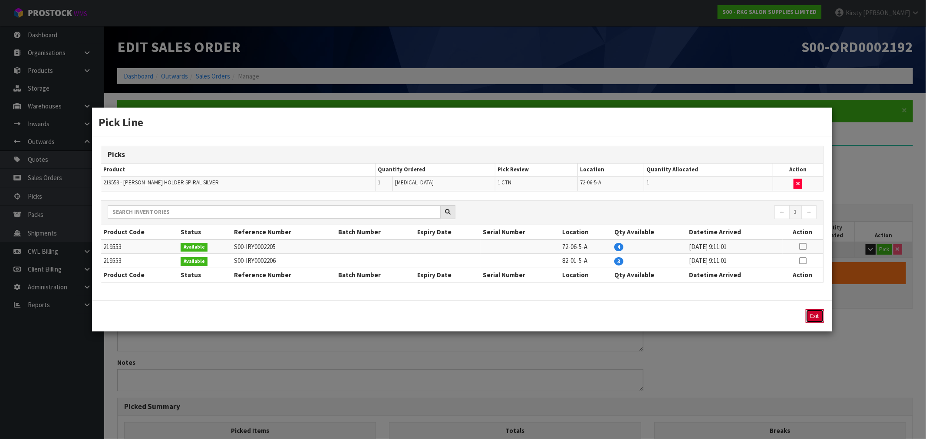
click at [813, 314] on button "Exit" at bounding box center [815, 316] width 18 height 13
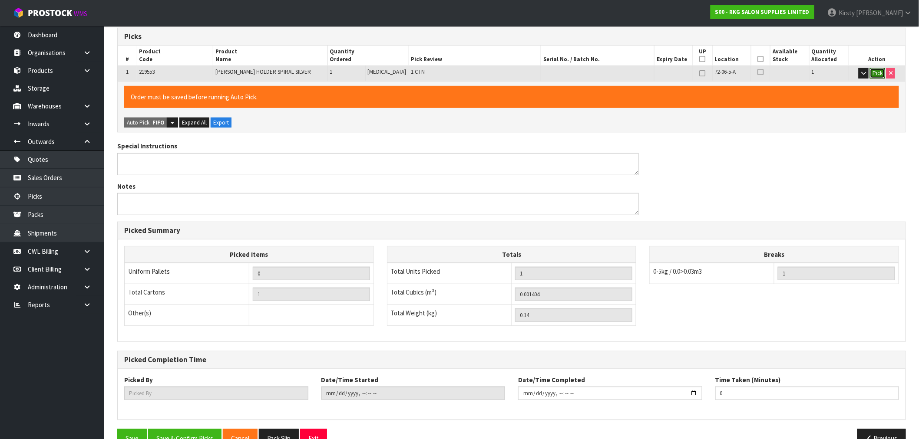
scroll to position [198, 0]
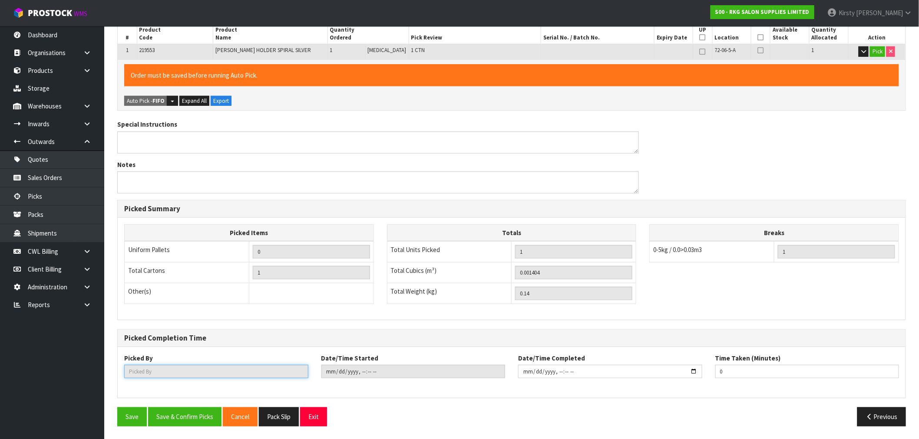
click at [165, 375] on input "text" at bounding box center [216, 371] width 184 height 13
click at [127, 417] on button "Save" at bounding box center [132, 417] width 30 height 19
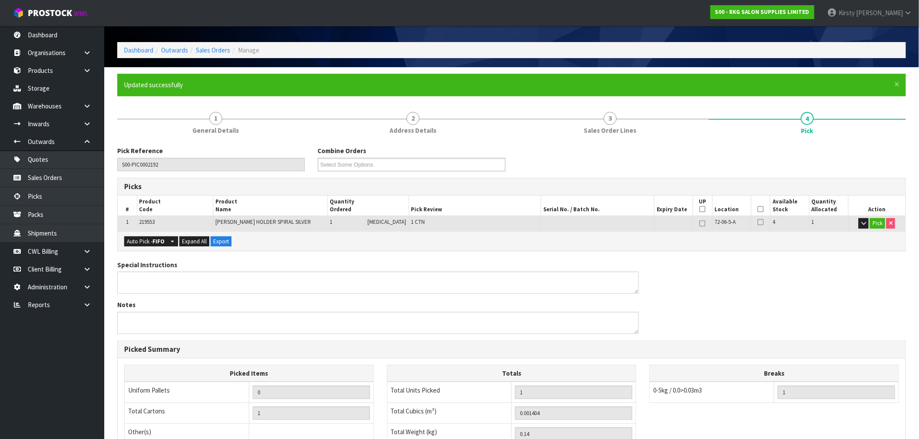
scroll to position [167, 0]
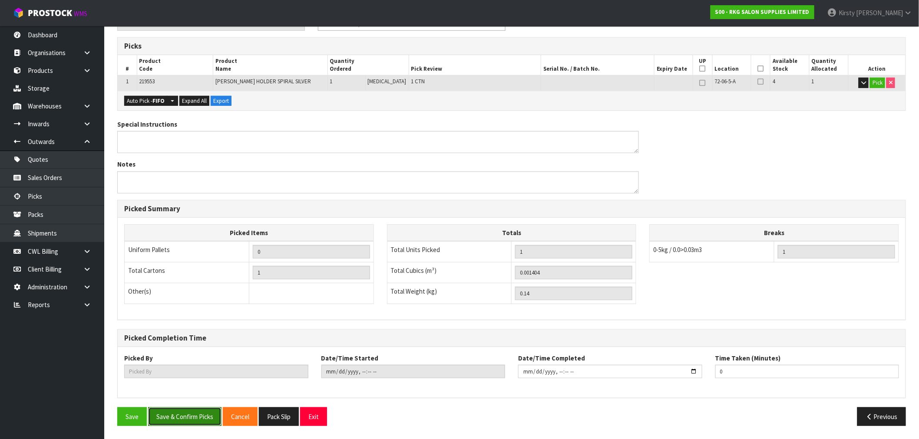
click at [185, 417] on button "Save & Confirm Picks" at bounding box center [184, 417] width 73 height 19
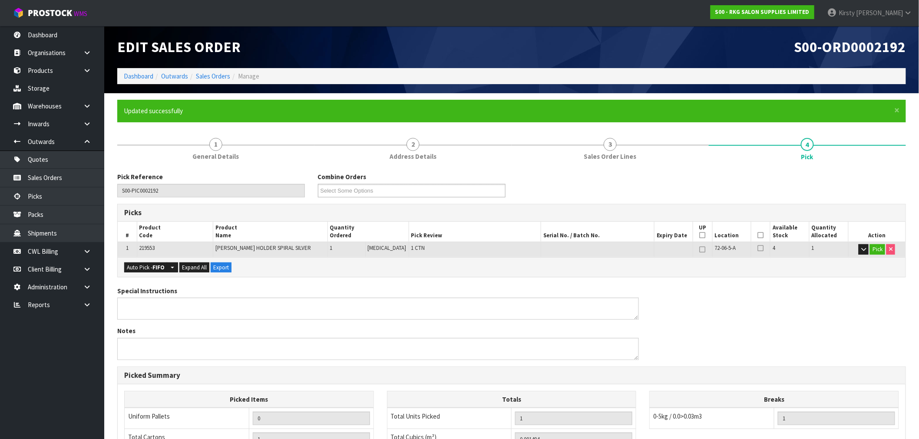
type input "[PERSON_NAME]"
type input "[DATE]T11:38:58"
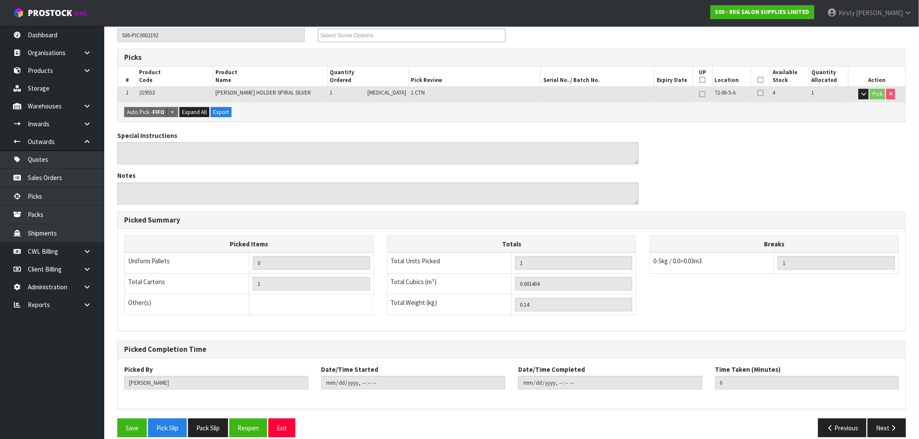
scroll to position [167, 0]
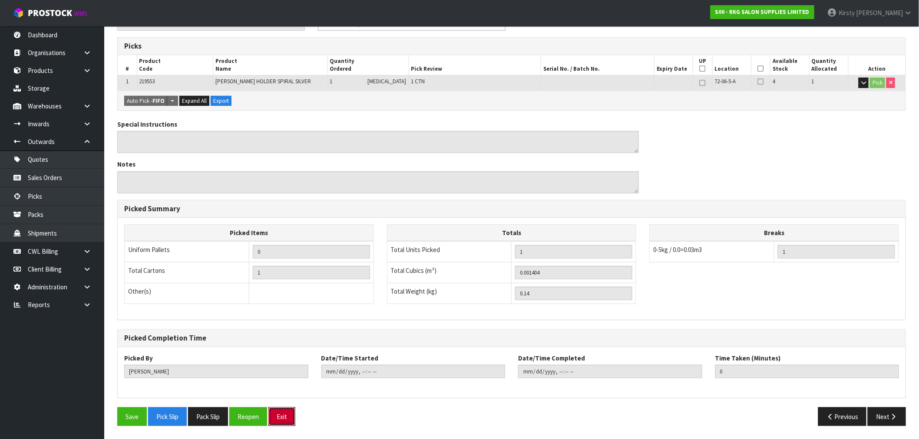
click at [288, 418] on button "Exit" at bounding box center [281, 417] width 27 height 19
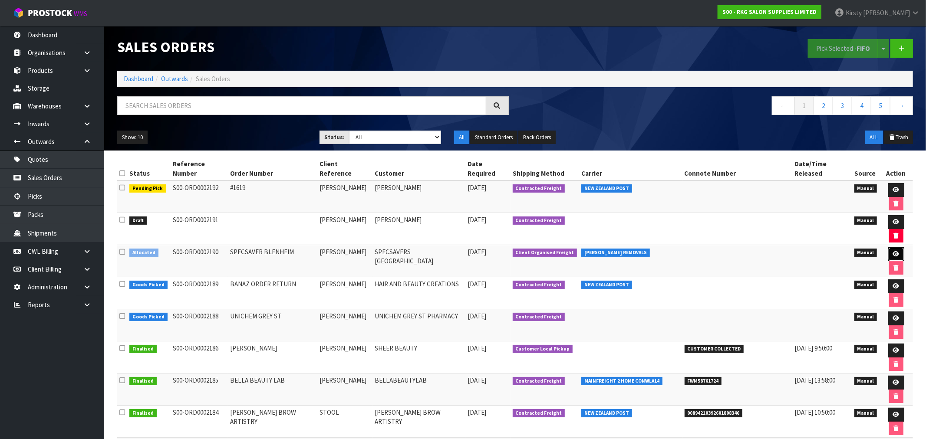
click at [888, 247] on link at bounding box center [896, 254] width 16 height 14
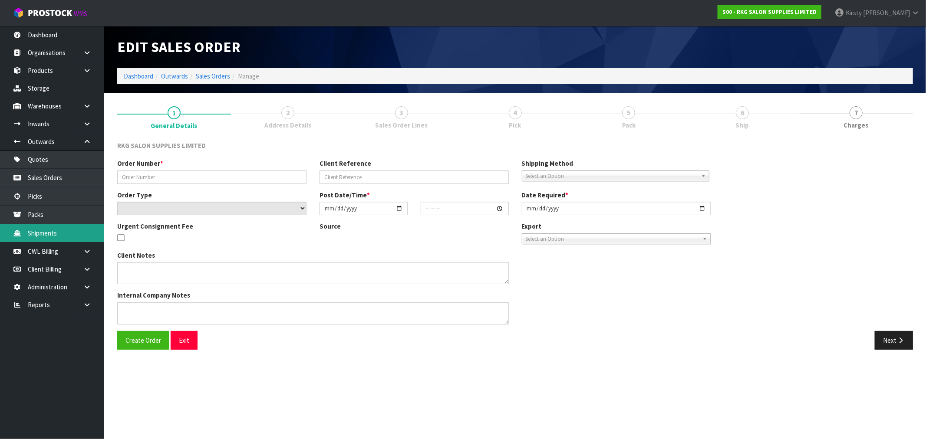
type input "SPECSAVER BLENHEIM"
type input "[PERSON_NAME]"
select select "number:0"
type input "[DATE]"
type input "00:00:00.000"
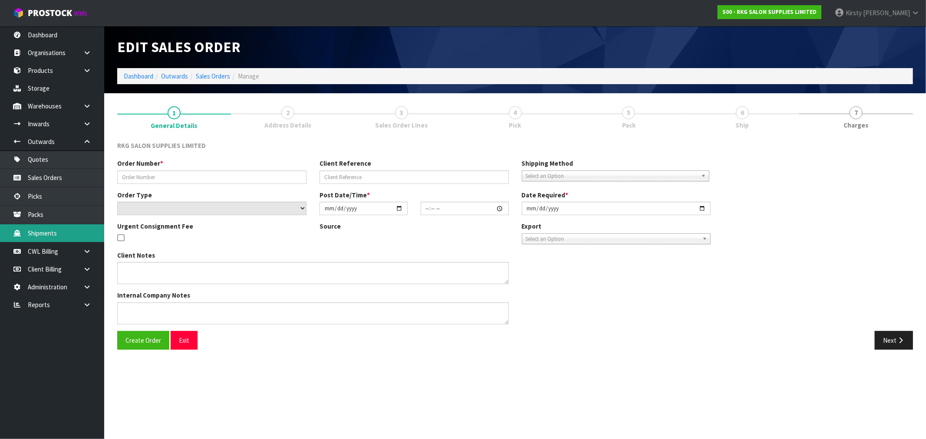
type input "[DATE]"
type textarea "CONROYS"
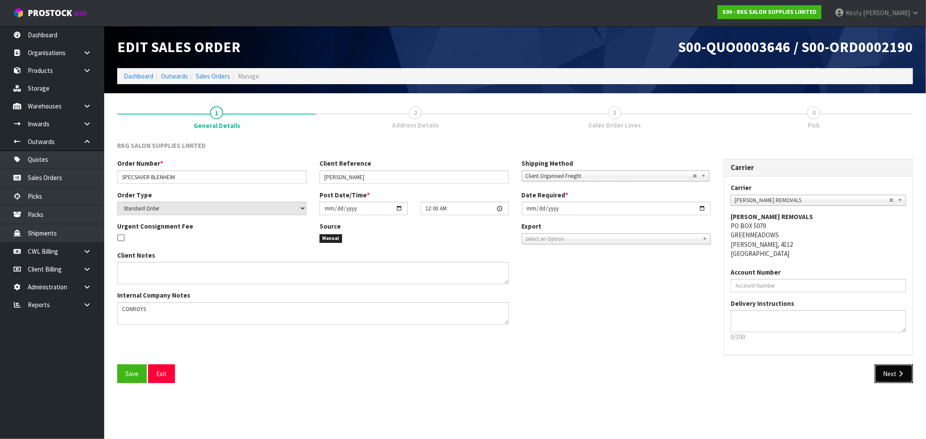
click at [890, 374] on button "Next" at bounding box center [894, 374] width 38 height 19
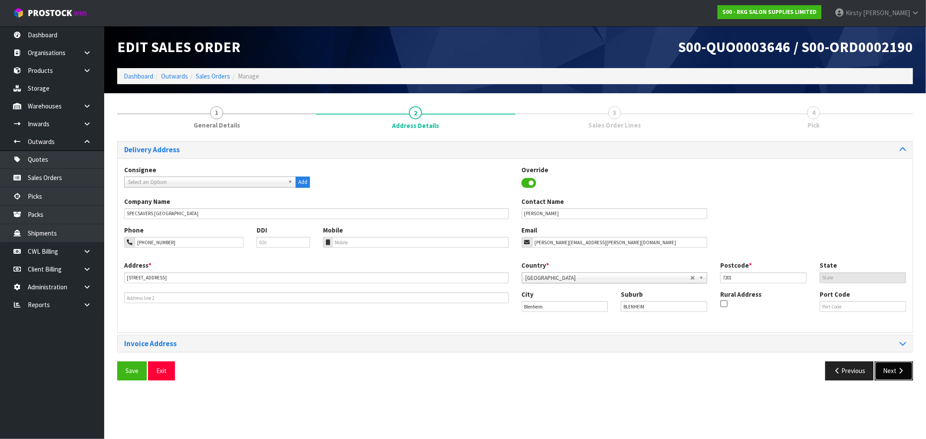
click at [892, 372] on button "Next" at bounding box center [894, 371] width 38 height 19
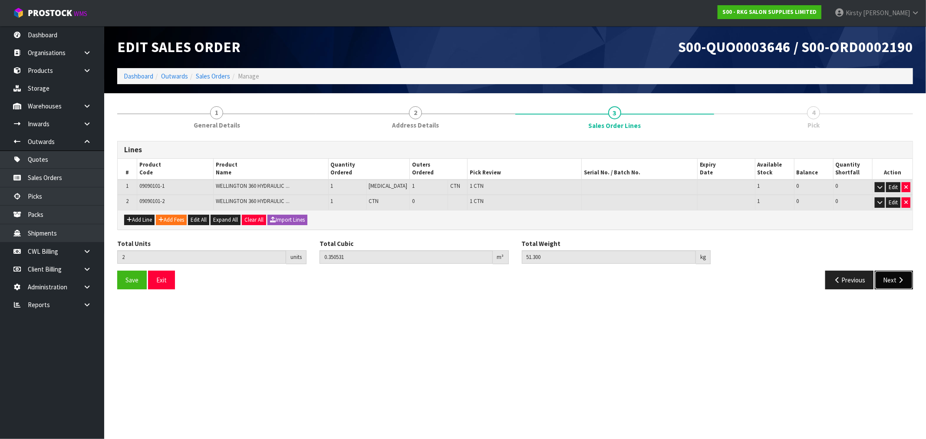
click at [895, 278] on button "Next" at bounding box center [894, 280] width 38 height 19
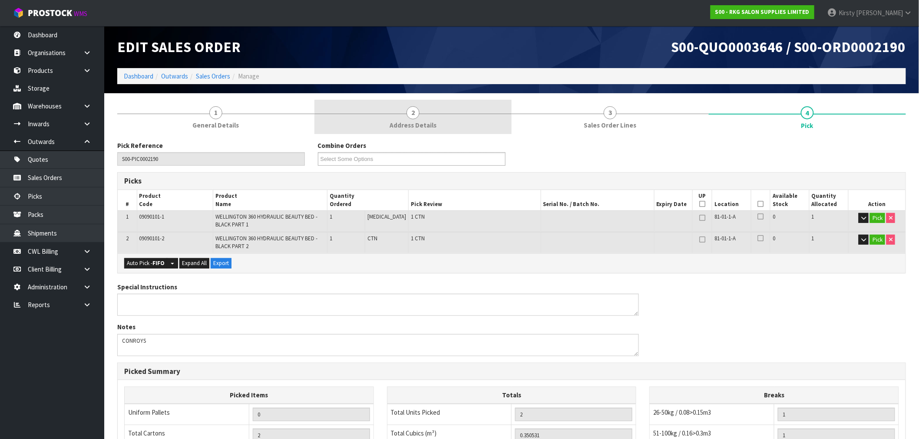
click at [405, 119] on link "2 Address Details" at bounding box center [412, 117] width 197 height 34
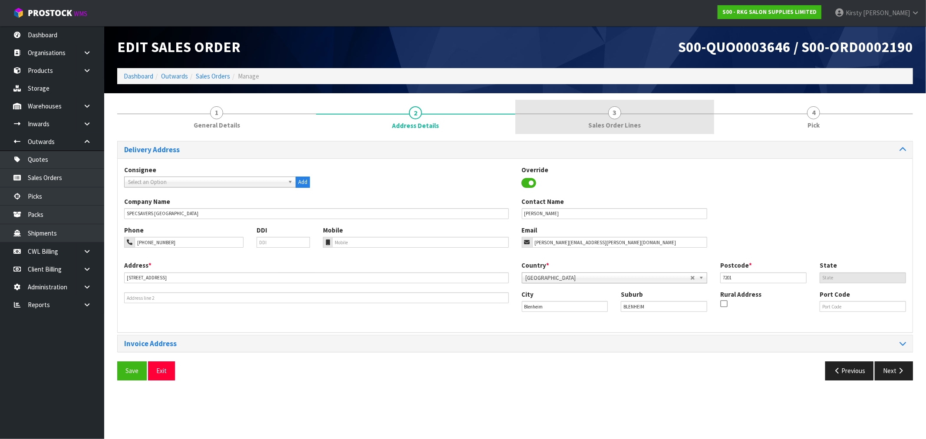
drag, startPoint x: 619, startPoint y: 119, endPoint x: 604, endPoint y: 120, distance: 15.7
click at [619, 119] on link "3 Sales Order Lines" at bounding box center [614, 117] width 199 height 34
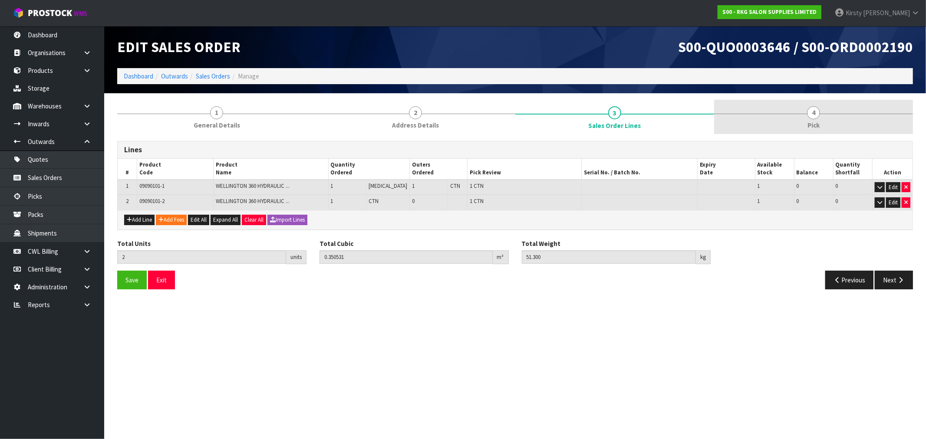
click at [812, 119] on link "4 Pick" at bounding box center [813, 117] width 199 height 34
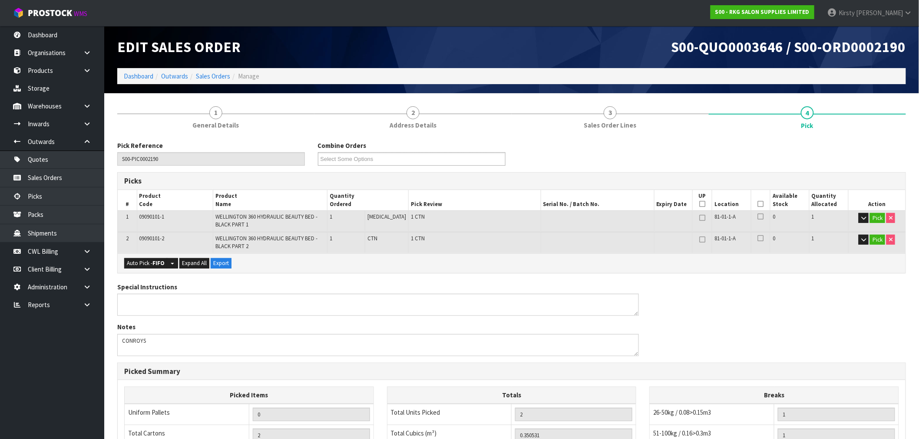
click at [701, 204] on icon at bounding box center [702, 204] width 6 height 0
type input "2"
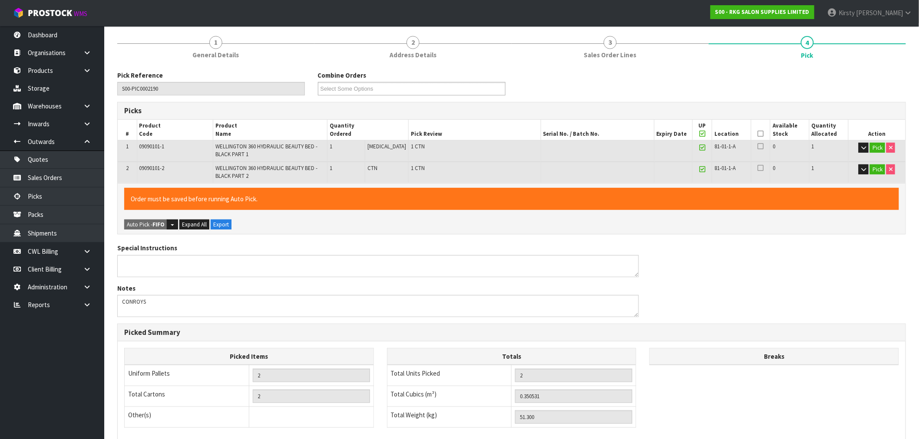
scroll to position [96, 0]
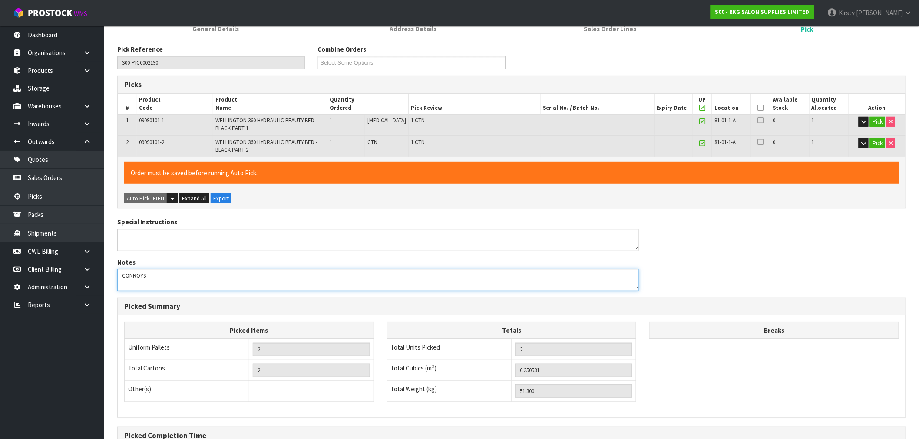
click at [160, 276] on textarea at bounding box center [377, 280] width 521 height 22
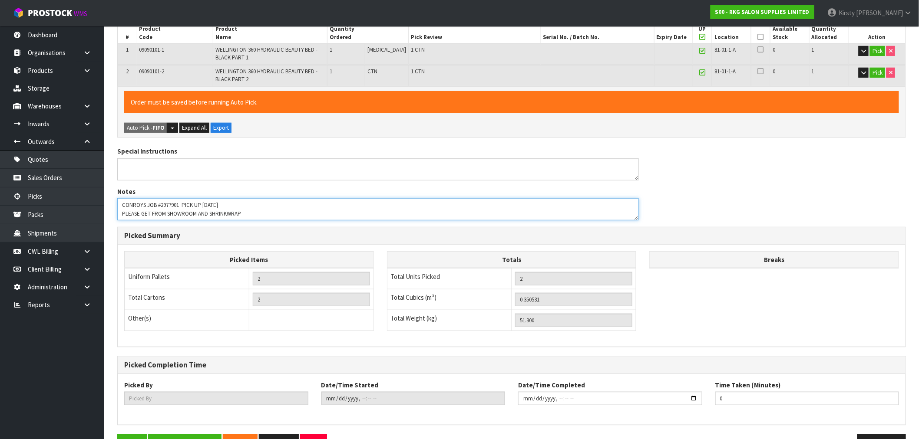
scroll to position [194, 0]
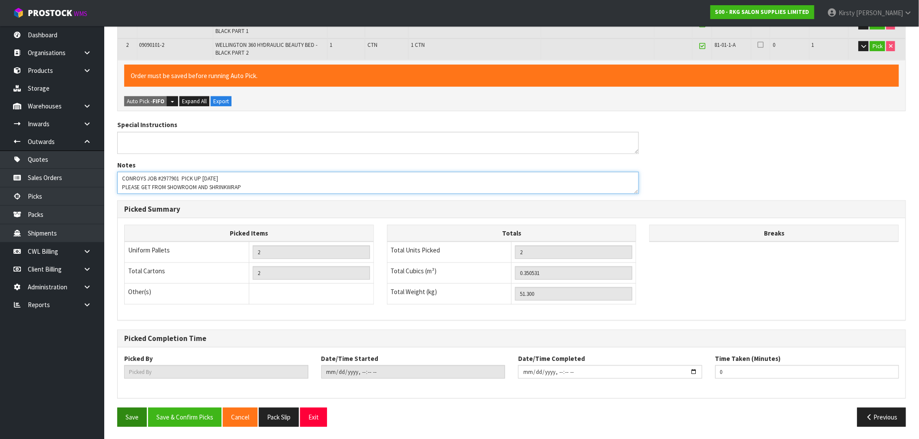
type textarea "CONROYS JOB #2977901 PICK UP [DATE] PLEASE GET FROM SHOWROOM AND SHRINKWRAP"
click at [128, 415] on button "Save" at bounding box center [132, 417] width 30 height 19
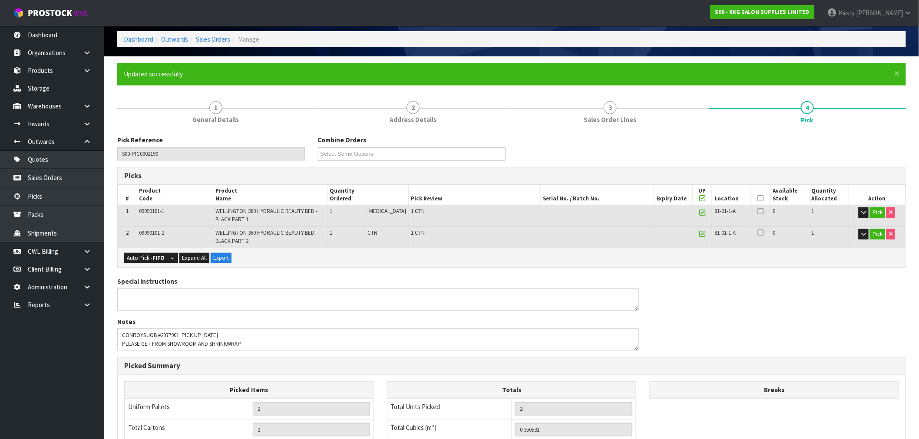
scroll to position [96, 0]
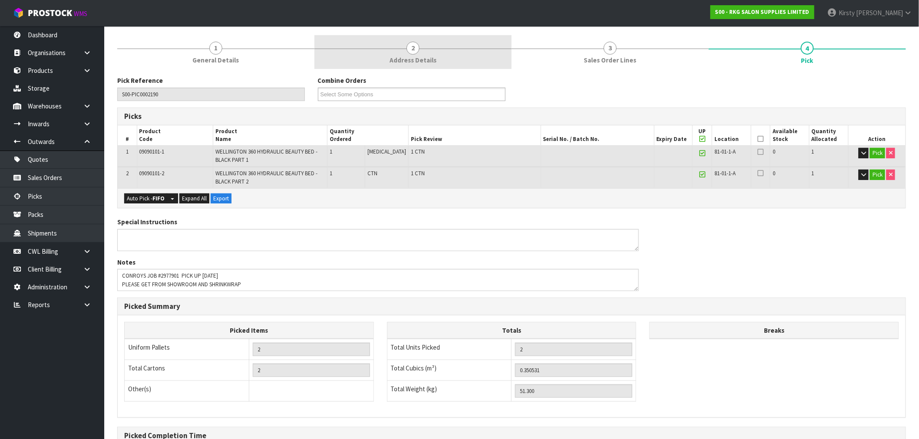
click at [419, 52] on link "2 Address Details" at bounding box center [412, 52] width 197 height 34
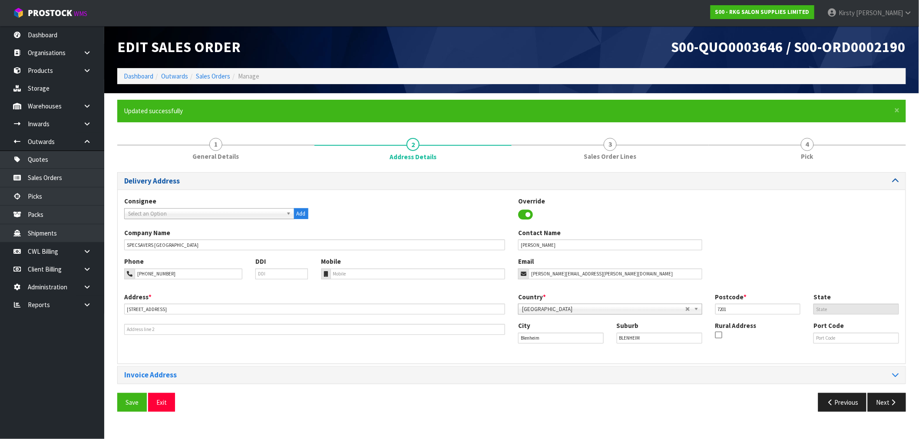
scroll to position [0, 0]
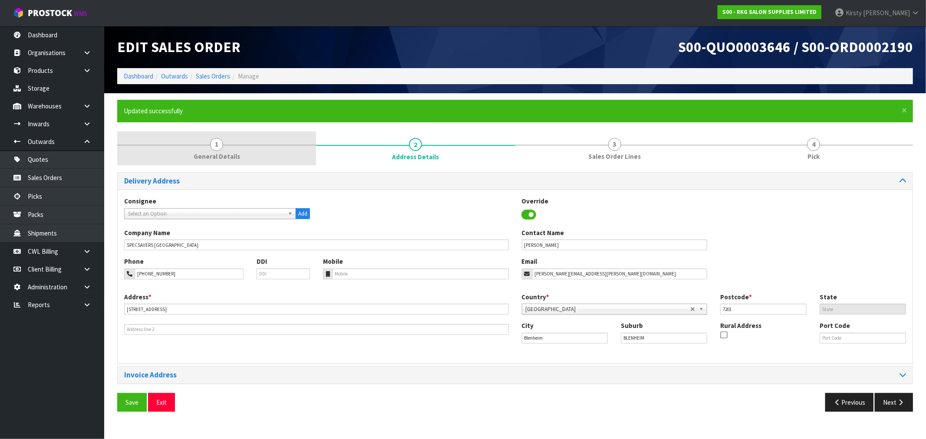
click at [217, 140] on span "1" at bounding box center [216, 144] width 13 height 13
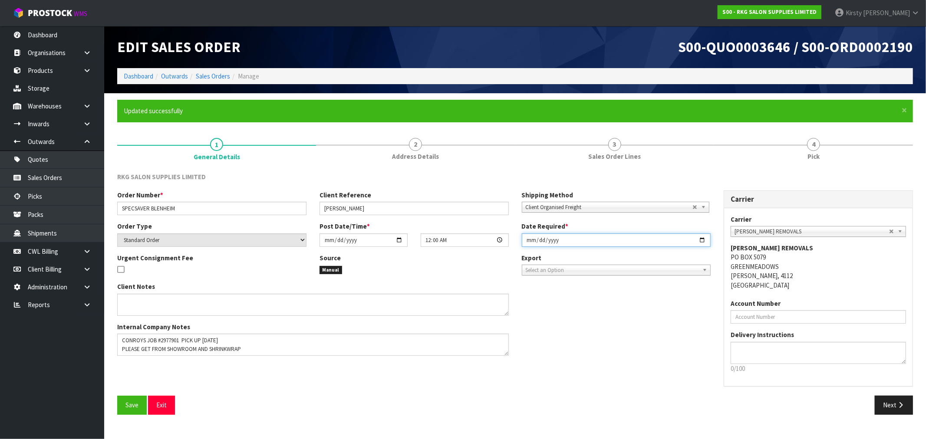
click at [528, 241] on input "[DATE]" at bounding box center [616, 240] width 189 height 13
type input "[DATE]"
click at [591, 347] on div "Client Notes Internal Company Notes" at bounding box center [414, 322] width 606 height 80
drag, startPoint x: 128, startPoint y: 402, endPoint x: 471, endPoint y: 331, distance: 350.8
click at [475, 338] on div "RKG SALON SUPPLIES LIMITED Order Number * SPECSAVER BLENHEIM Client Reference […" at bounding box center [515, 296] width 796 height 249
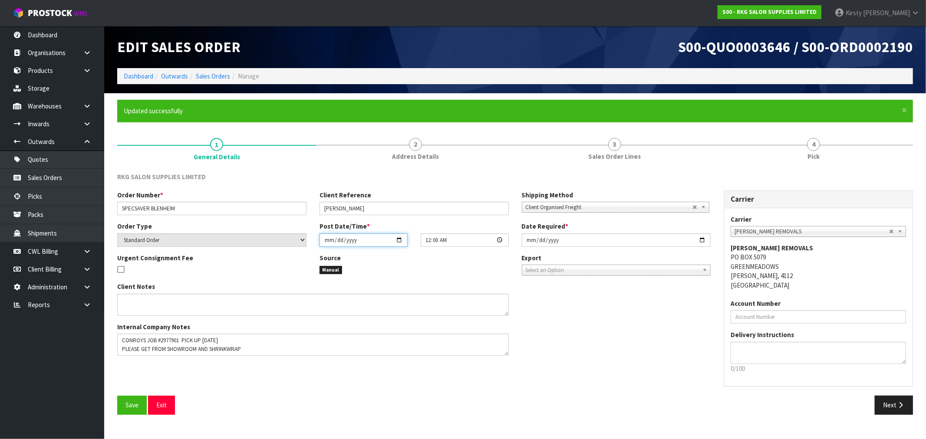
click at [325, 241] on input "[DATE]" at bounding box center [363, 240] width 88 height 13
type input "[DATE]"
click at [349, 426] on section "× Close Updated successfully 1 General Details 2 Address Details 3 Sales Order …" at bounding box center [515, 260] width 822 height 335
click at [134, 405] on span "Save" at bounding box center [131, 405] width 13 height 8
click at [895, 407] on button "Next" at bounding box center [894, 405] width 38 height 19
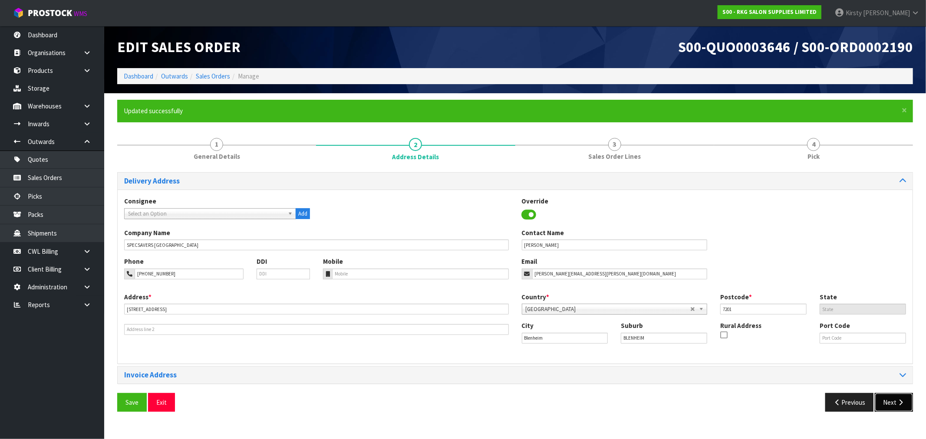
drag, startPoint x: 896, startPoint y: 400, endPoint x: 889, endPoint y: 396, distance: 8.3
click at [896, 400] on icon "button" at bounding box center [900, 402] width 8 height 7
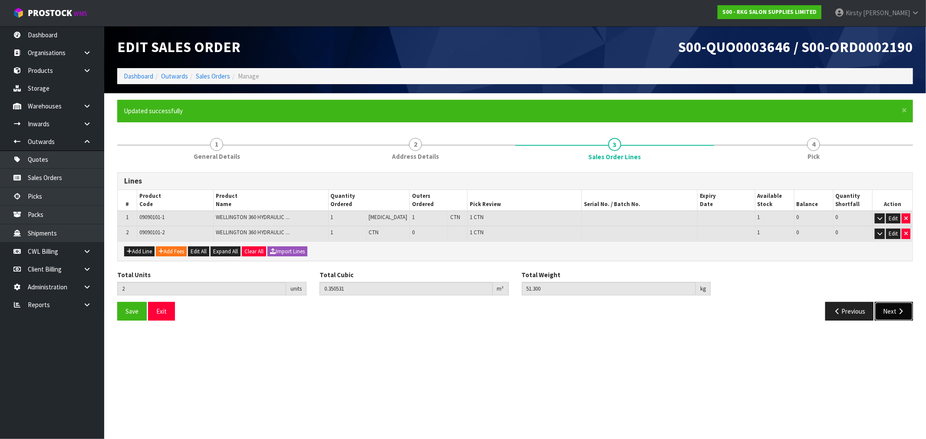
click at [894, 310] on button "Next" at bounding box center [894, 311] width 38 height 19
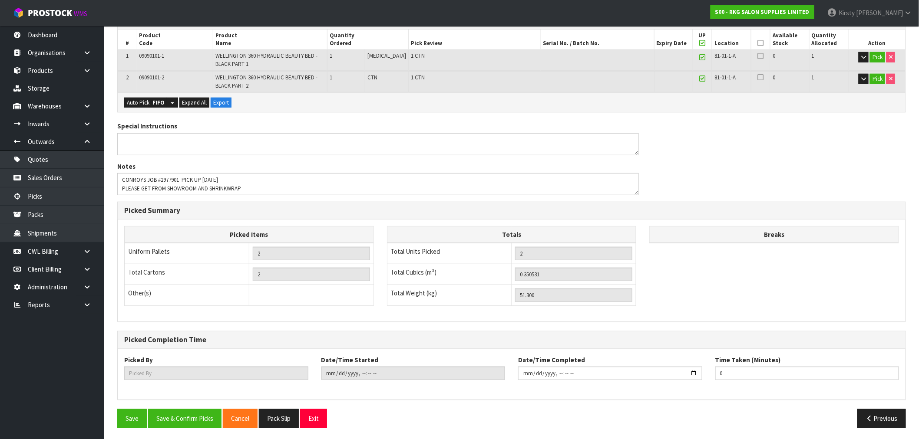
scroll to position [194, 0]
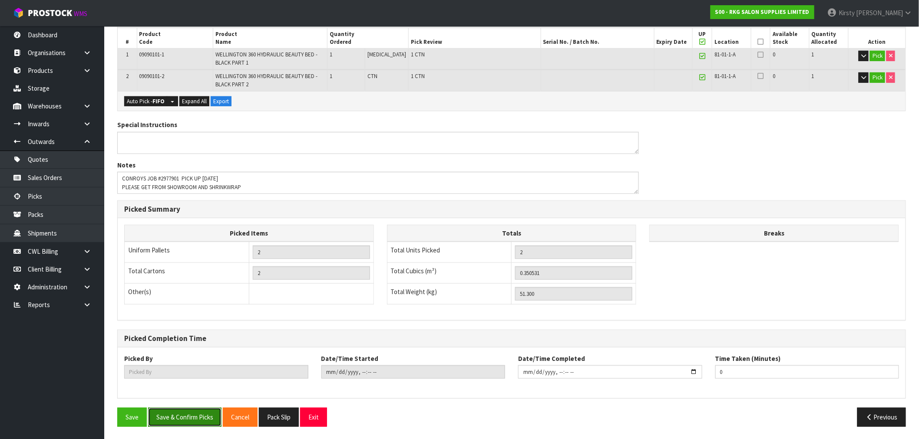
click at [184, 417] on button "Save & Confirm Picks" at bounding box center [184, 417] width 73 height 19
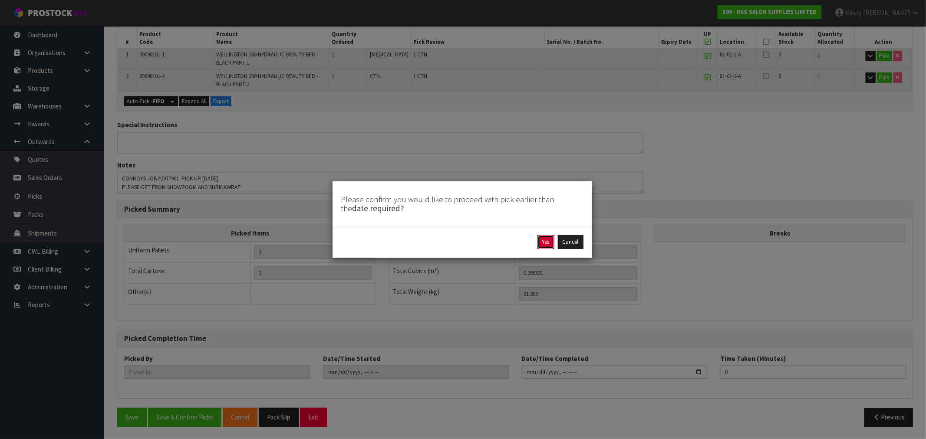
click at [543, 239] on button "Yes" at bounding box center [545, 242] width 17 height 14
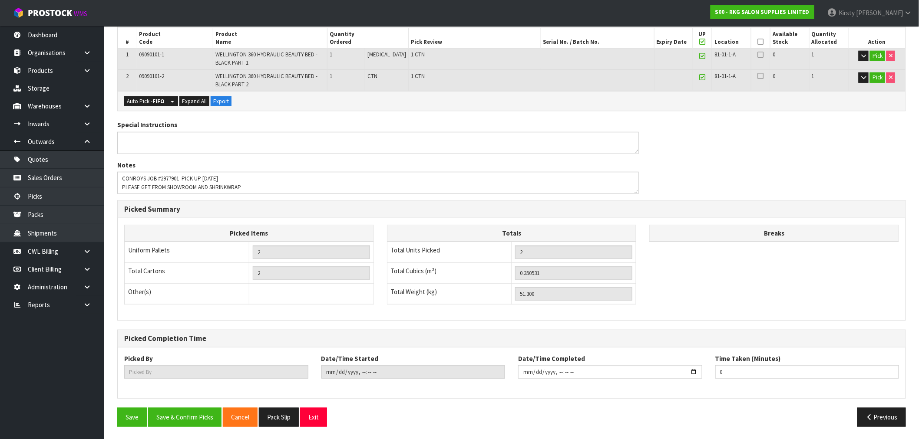
scroll to position [0, 0]
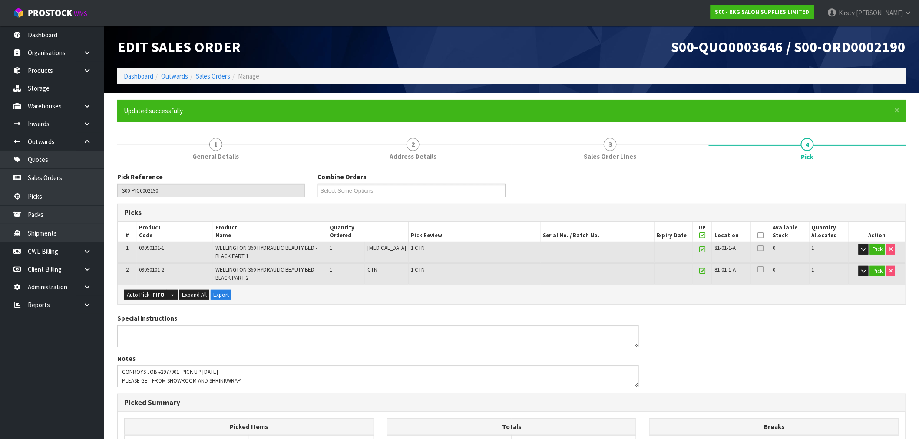
type input "[PERSON_NAME]"
type input "[DATE]T11:57:14"
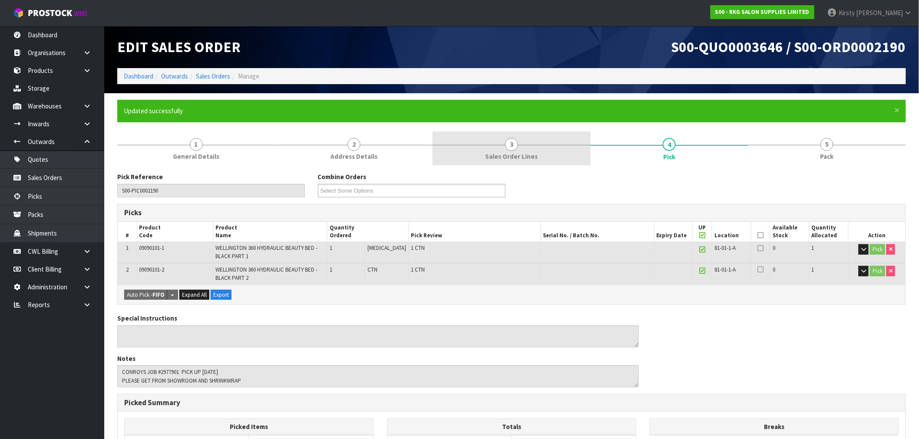
click at [514, 147] on span "3" at bounding box center [511, 144] width 13 height 13
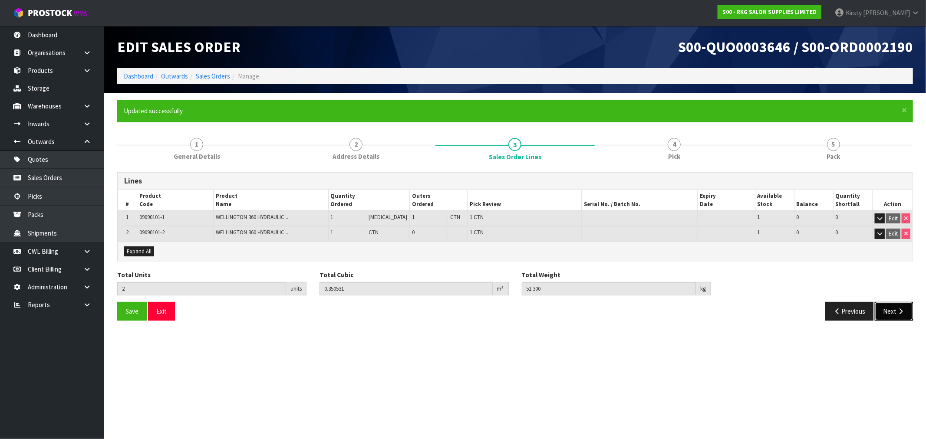
click at [901, 308] on icon "button" at bounding box center [900, 311] width 8 height 7
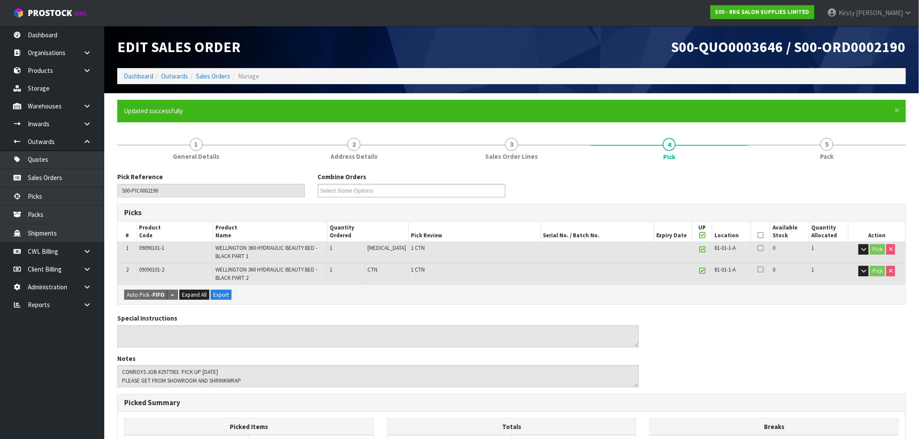
scroll to position [48, 0]
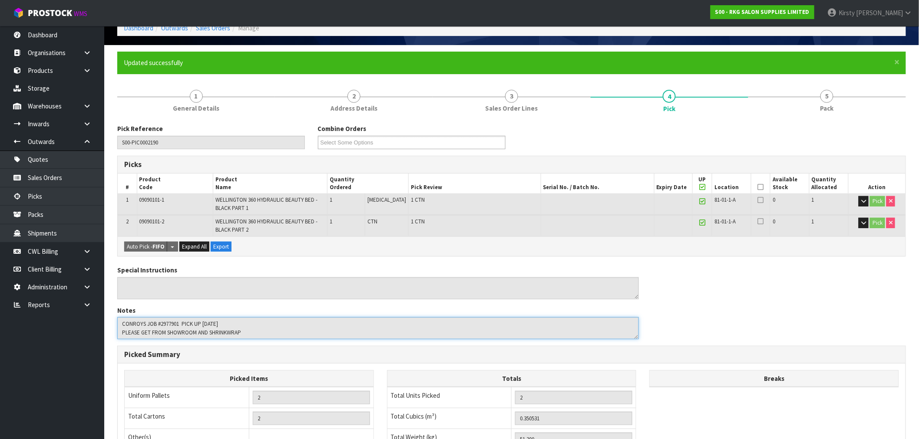
click at [120, 333] on textarea at bounding box center [377, 328] width 521 height 22
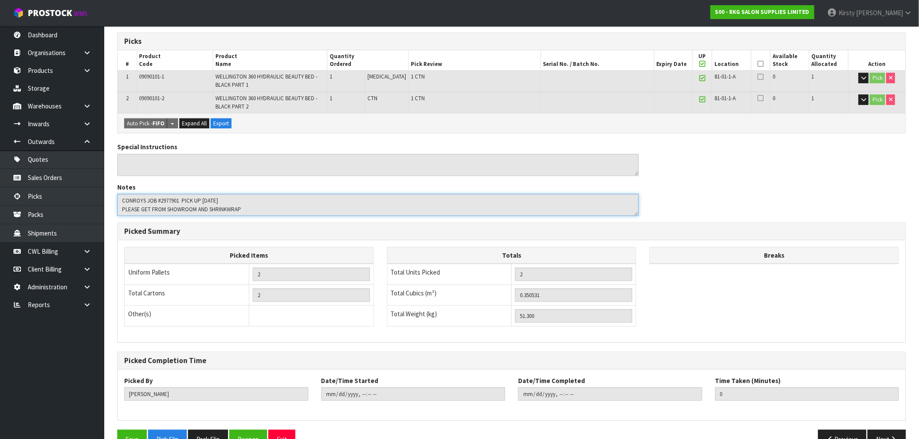
scroll to position [194, 0]
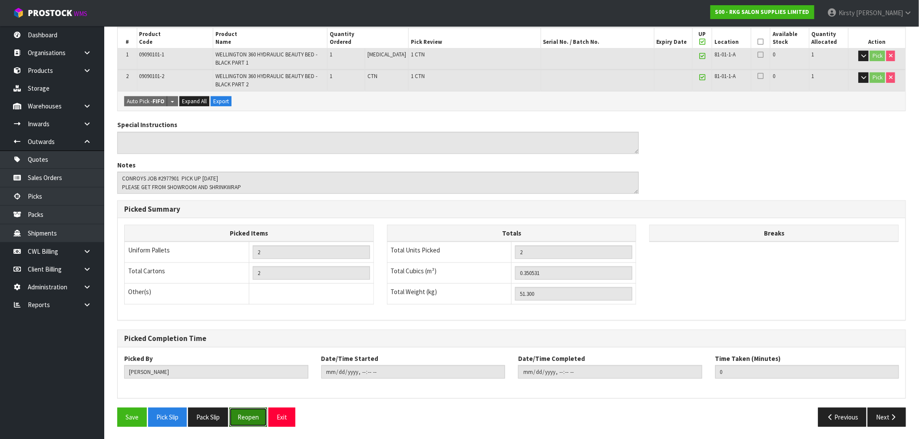
drag, startPoint x: 254, startPoint y: 417, endPoint x: 247, endPoint y: 398, distance: 20.0
click at [254, 416] on button "Reopen" at bounding box center [248, 417] width 38 height 19
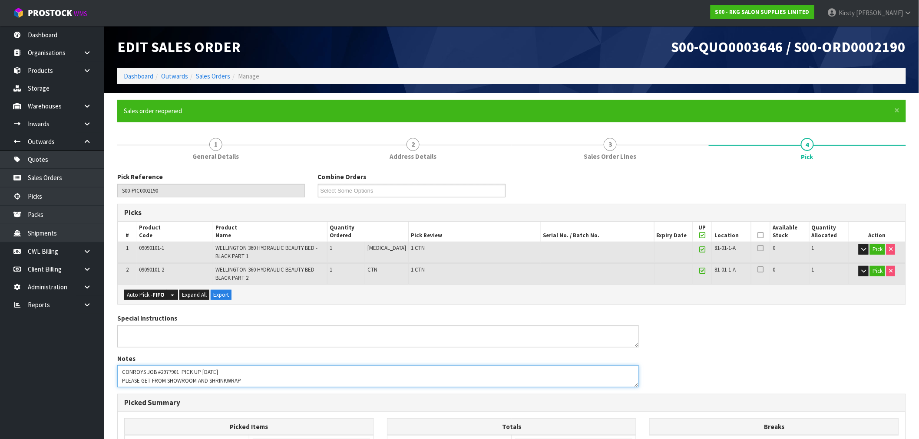
click at [120, 380] on textarea at bounding box center [377, 377] width 521 height 22
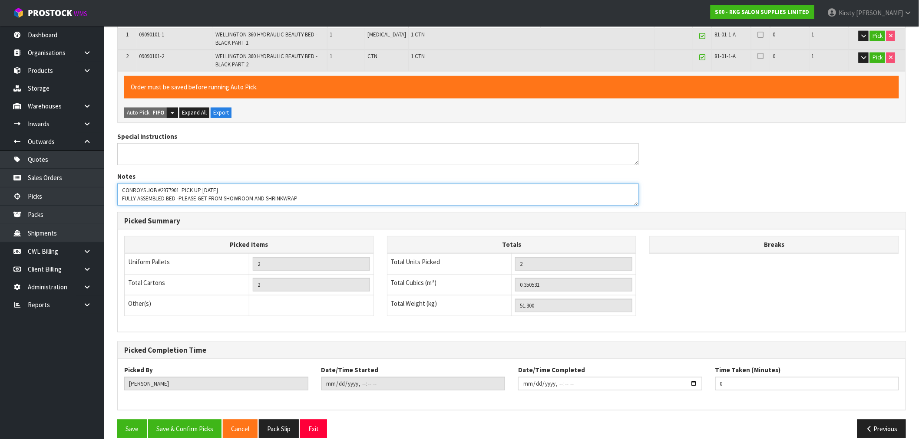
scroll to position [225, 0]
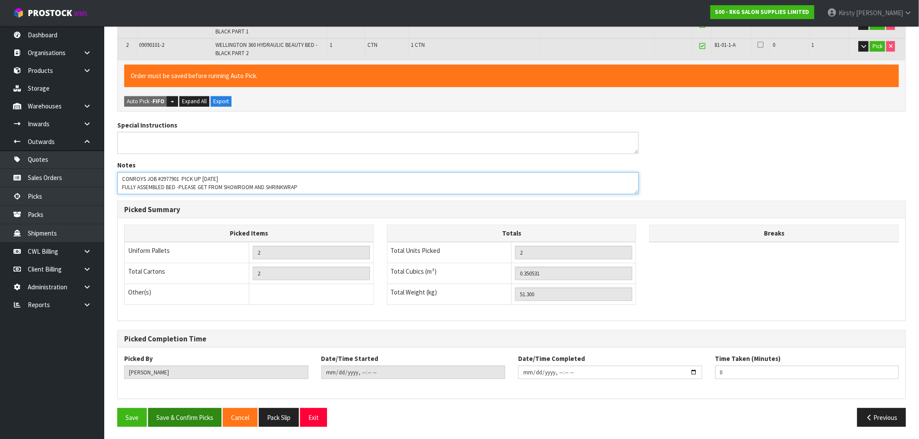
type textarea "CONROYS JOB #2977901 PICK UP [DATE] FULLY ASSEMBLED BED -PLEASE GET FROM SHOWRO…"
click at [191, 418] on button "Save & Confirm Picks" at bounding box center [184, 417] width 73 height 19
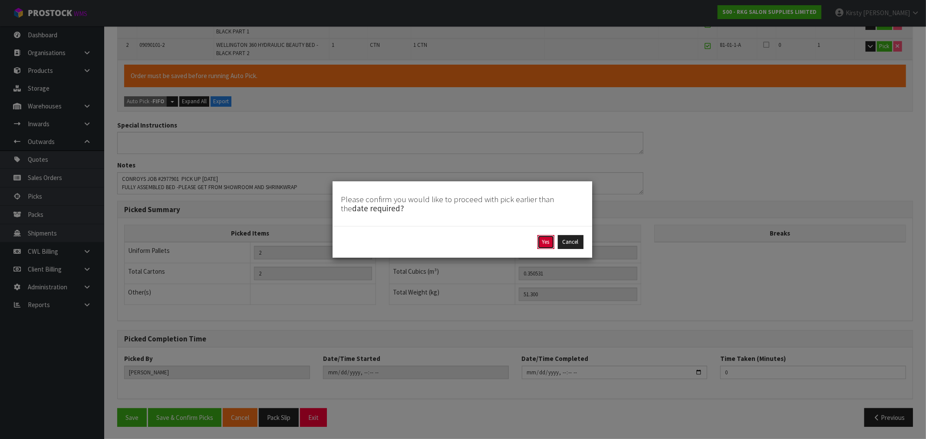
click at [544, 242] on button "Yes" at bounding box center [545, 242] width 17 height 14
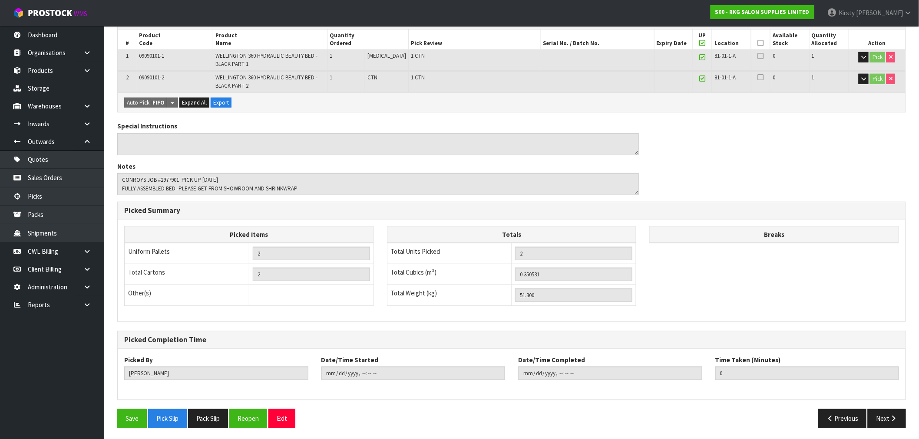
scroll to position [194, 0]
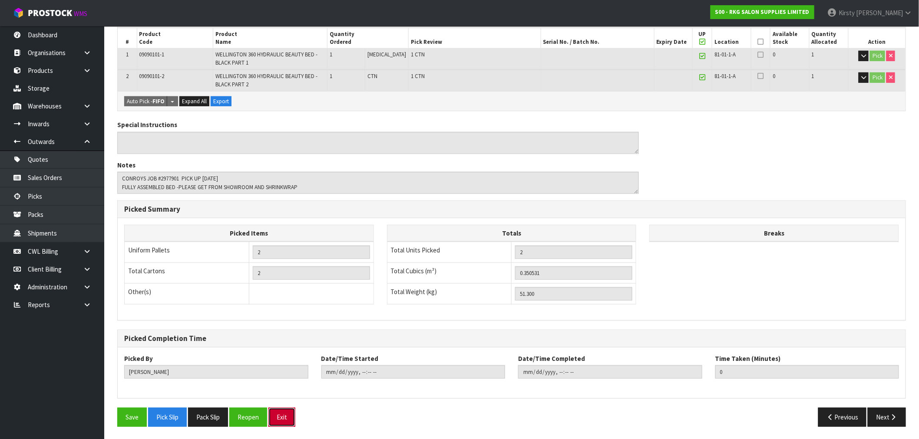
click at [287, 423] on button "Exit" at bounding box center [281, 417] width 27 height 19
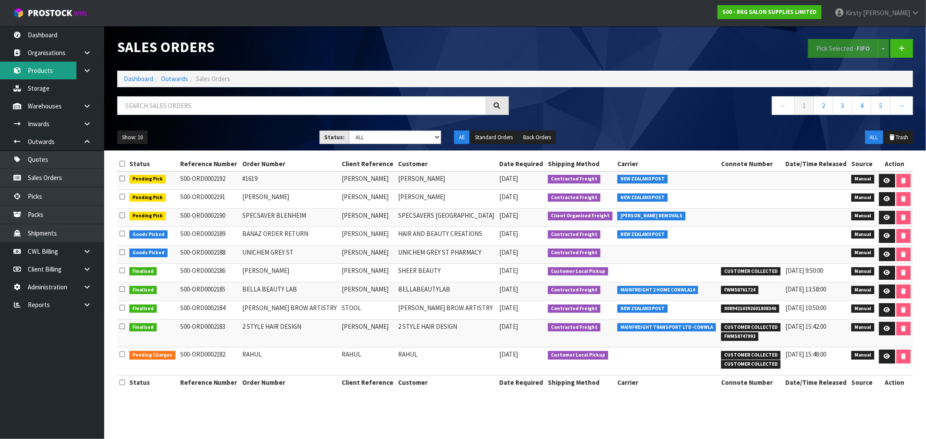
click at [38, 68] on link "Products" at bounding box center [52, 71] width 104 height 18
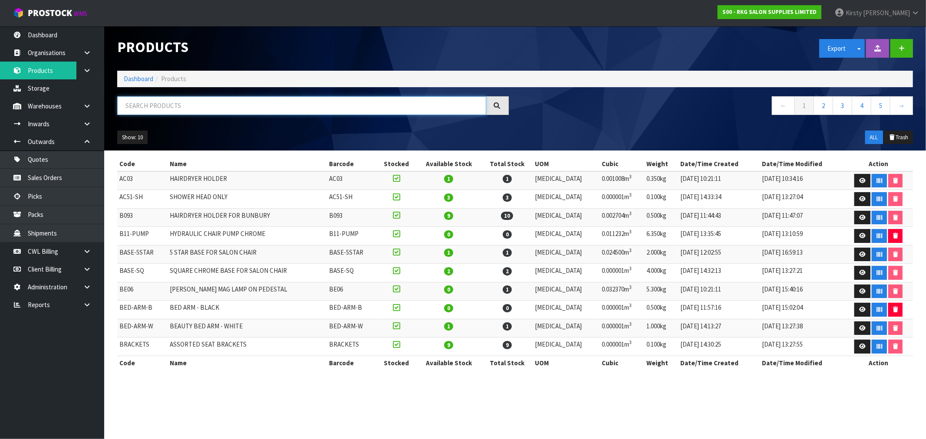
click at [142, 103] on input "text" at bounding box center [301, 105] width 369 height 19
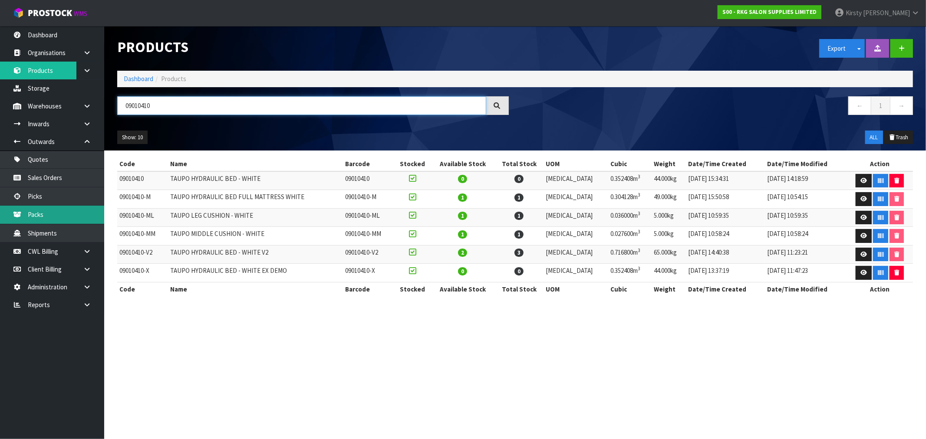
type input "09010410"
